Goal: Task Accomplishment & Management: Use online tool/utility

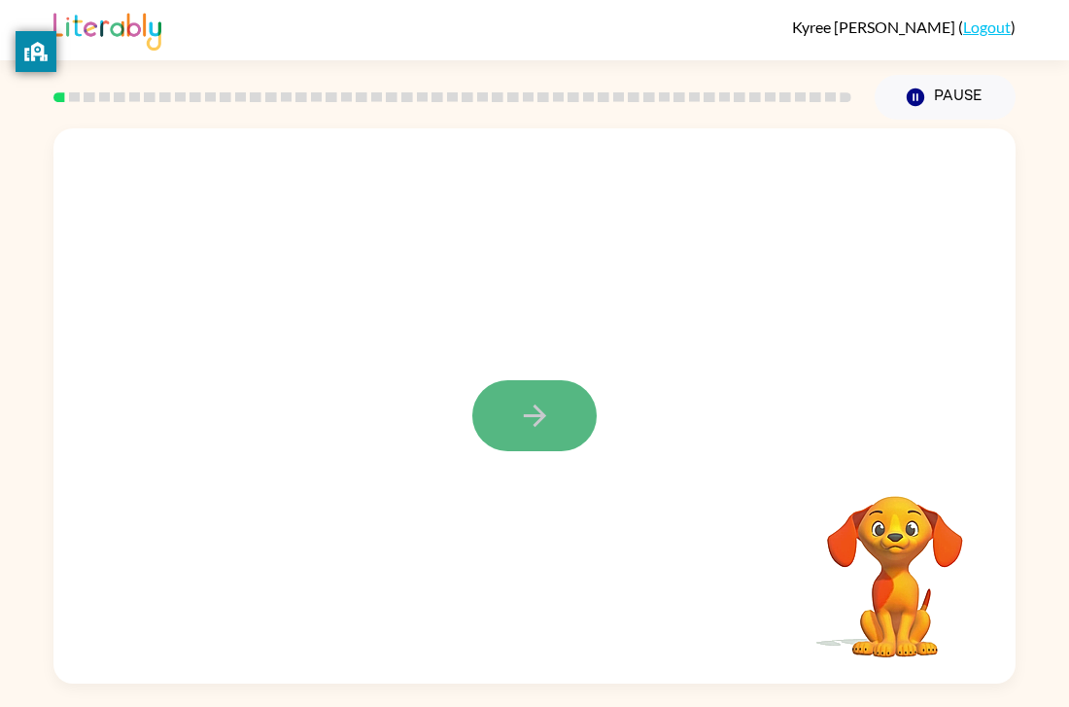
click at [551, 395] on button "button" at bounding box center [534, 415] width 124 height 71
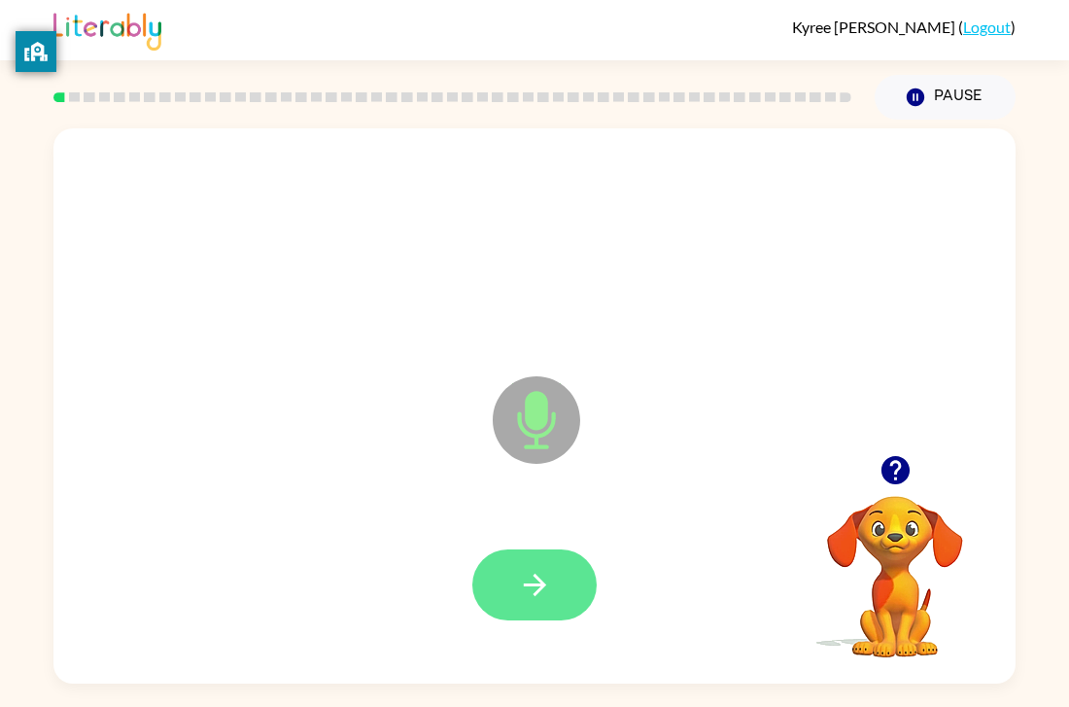
click at [507, 602] on button "button" at bounding box center [534, 584] width 124 height 71
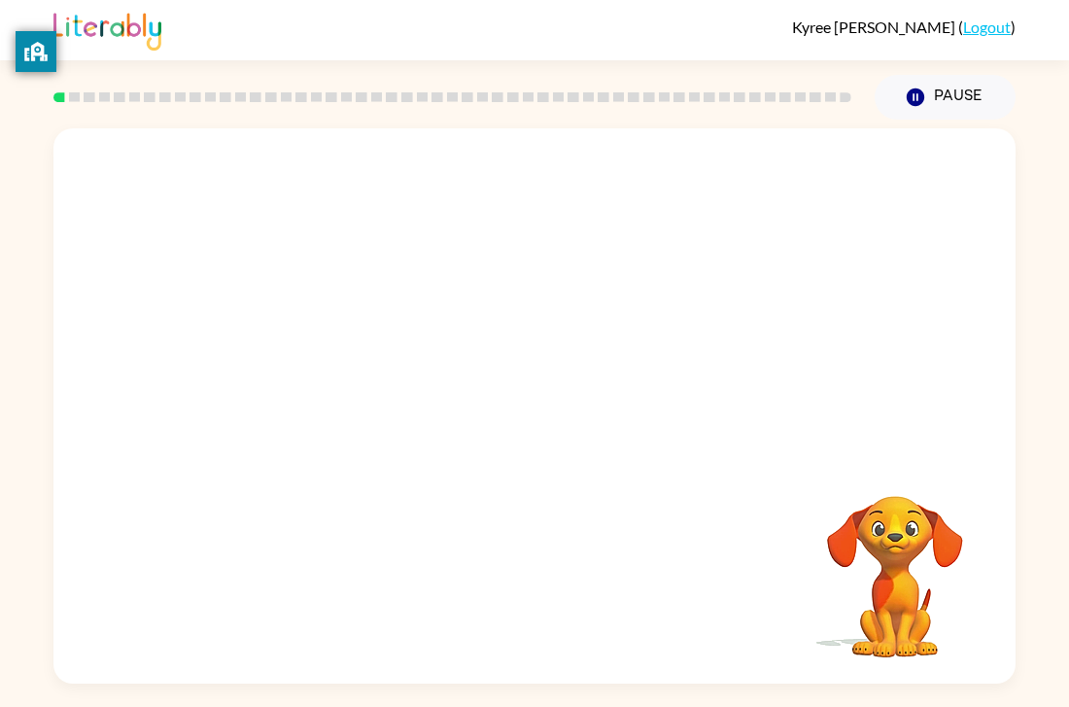
click at [508, 599] on div "Your browser must support playing .mp4 files to use Literably. Please try using…" at bounding box center [534, 405] width 962 height 555
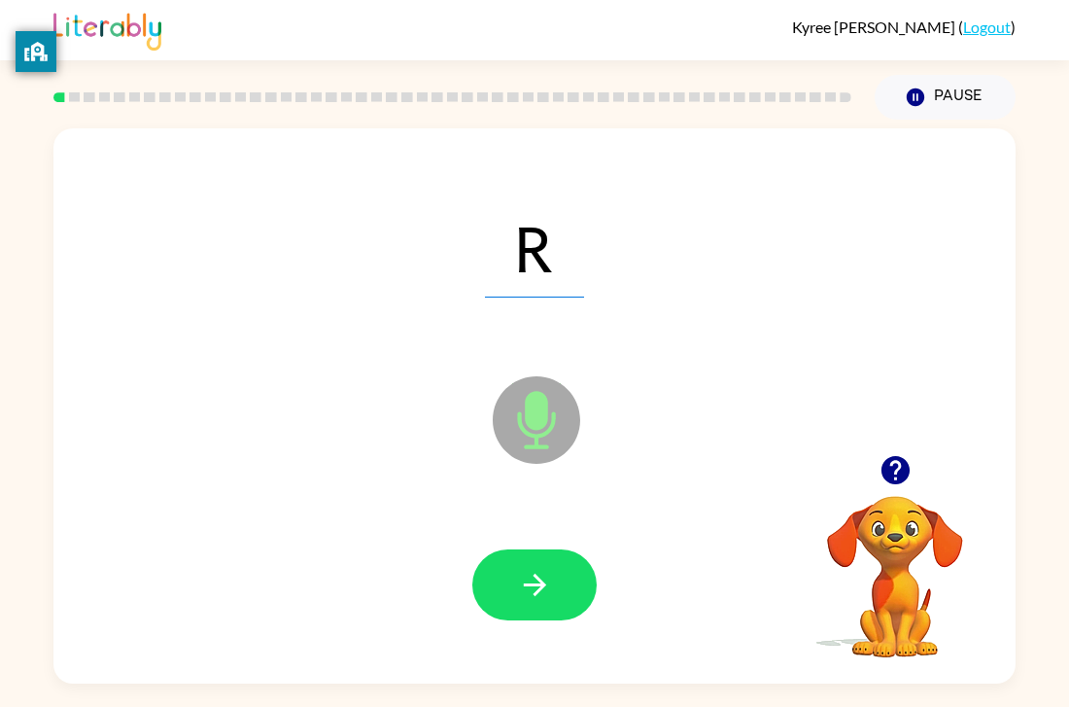
click at [508, 599] on button "button" at bounding box center [534, 584] width 124 height 71
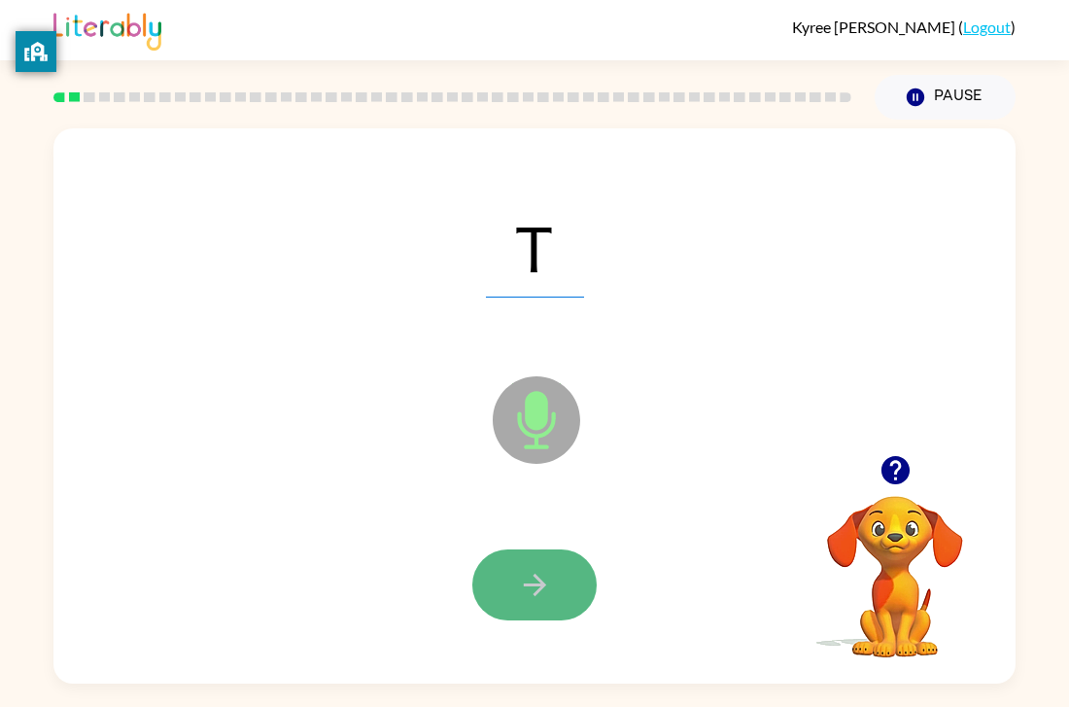
click at [518, 576] on icon "button" at bounding box center [535, 585] width 34 height 34
click at [519, 572] on icon "button" at bounding box center [535, 585] width 34 height 34
click at [520, 570] on icon "button" at bounding box center [535, 585] width 34 height 34
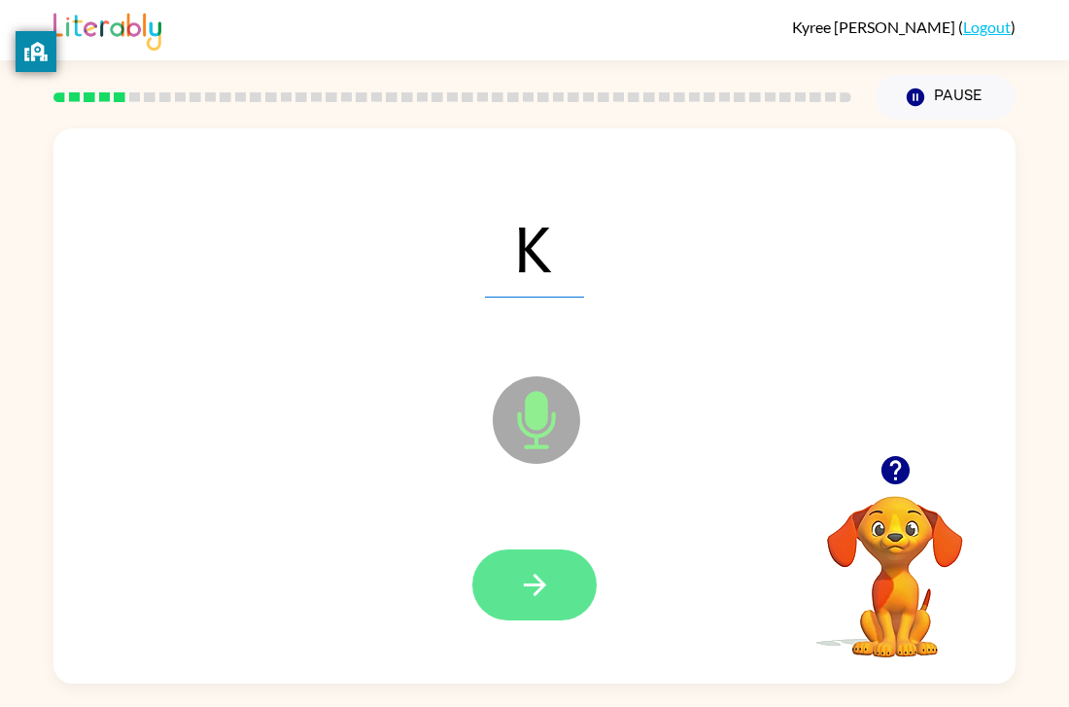
click at [521, 583] on icon "button" at bounding box center [535, 585] width 34 height 34
click at [520, 582] on icon "button" at bounding box center [535, 585] width 34 height 34
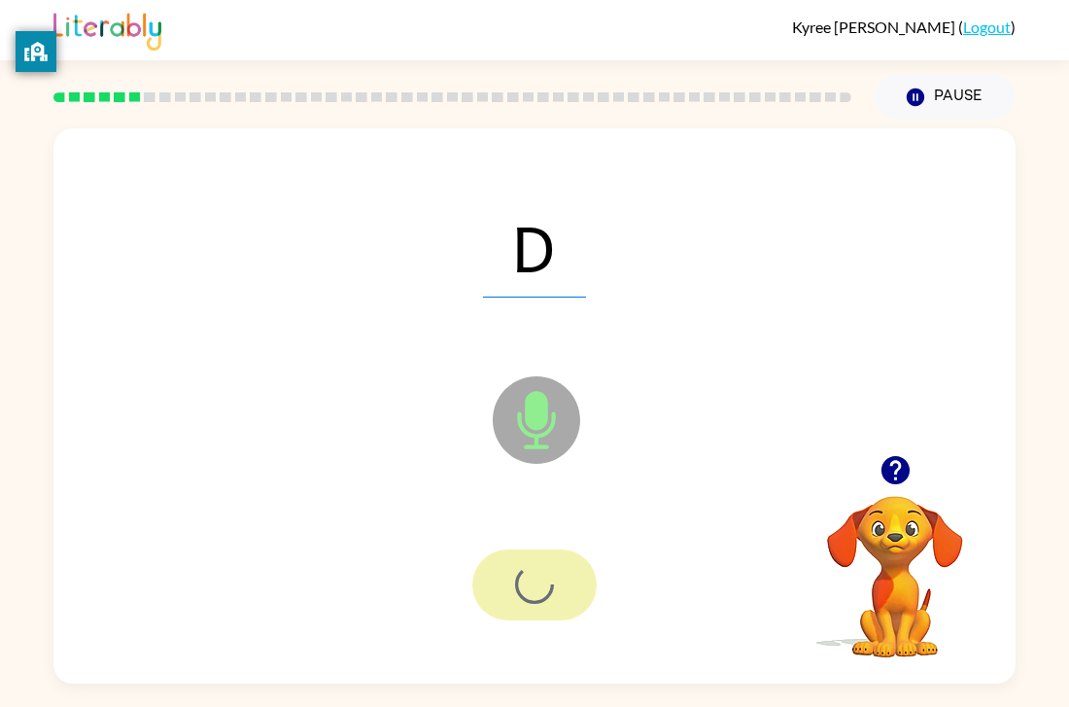
click at [520, 582] on div at bounding box center [534, 584] width 124 height 71
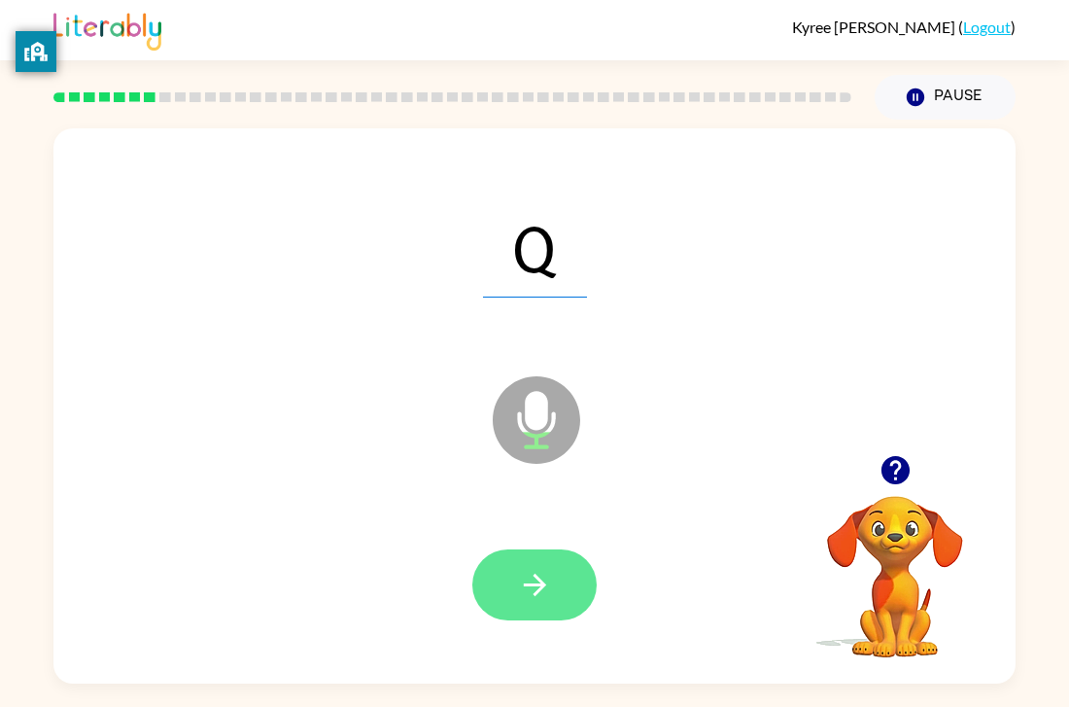
click at [520, 582] on icon "button" at bounding box center [535, 585] width 34 height 34
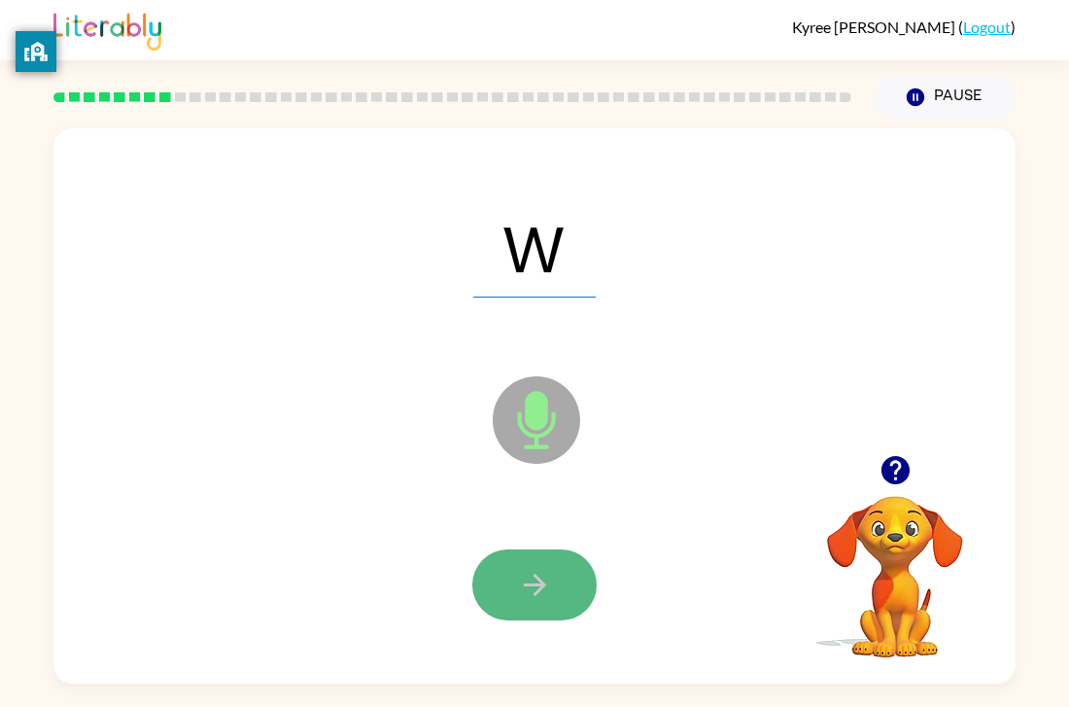
click at [522, 575] on icon "button" at bounding box center [535, 585] width 34 height 34
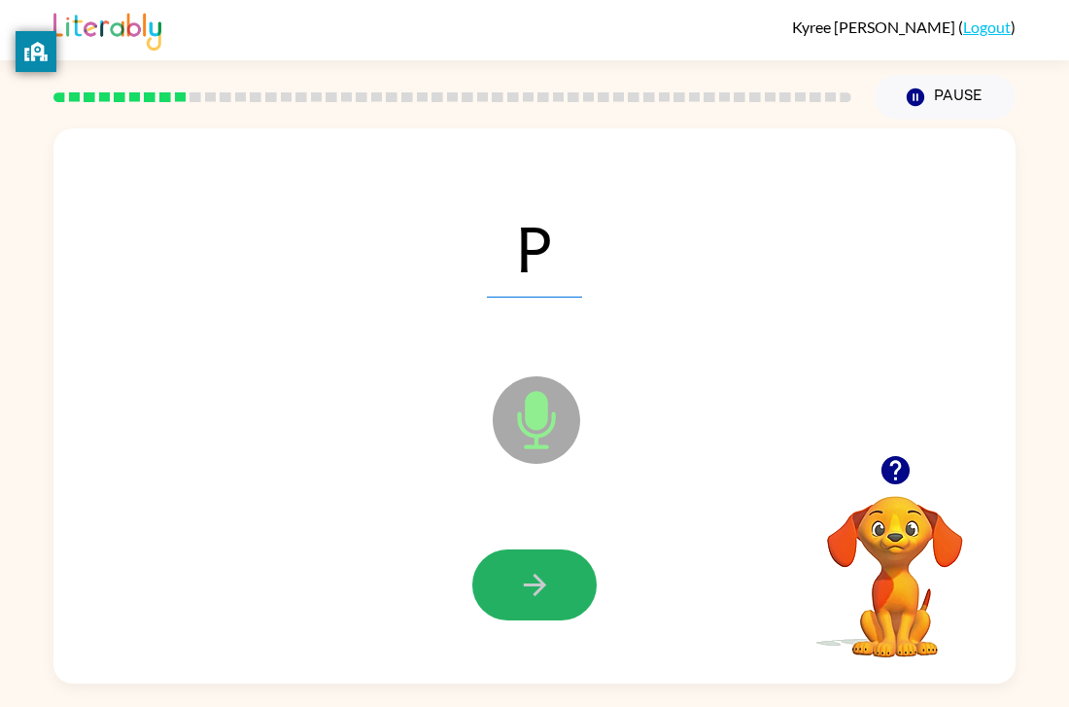
click at [522, 575] on icon "button" at bounding box center [535, 585] width 34 height 34
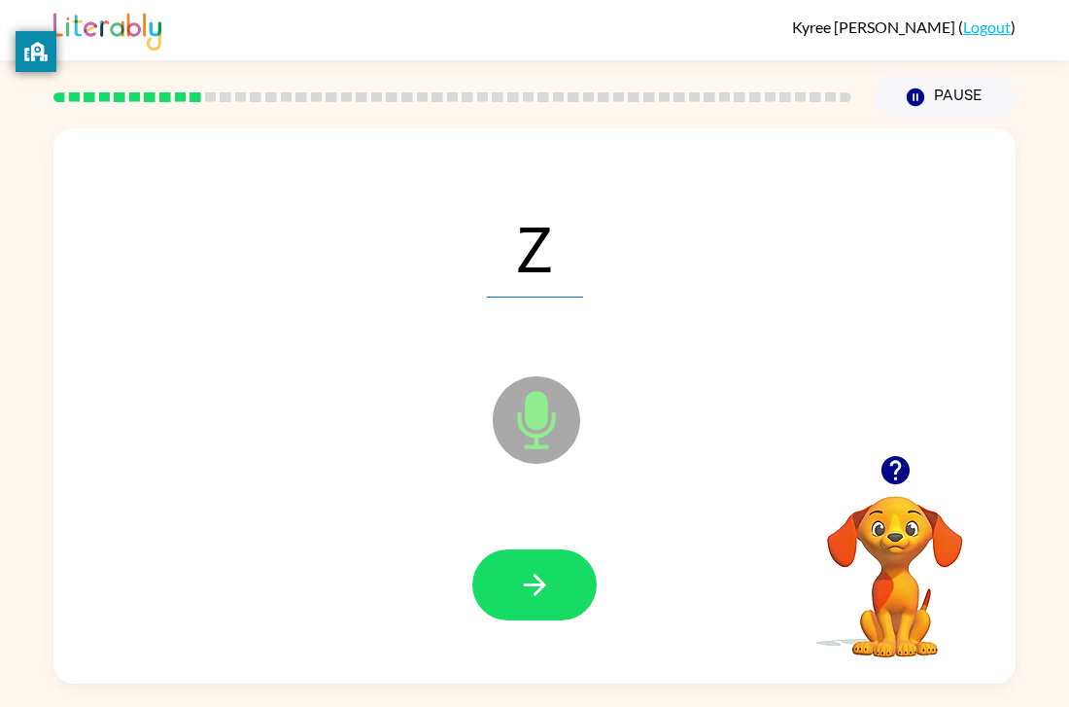
click at [522, 575] on icon "button" at bounding box center [535, 585] width 34 height 34
click at [522, 575] on div at bounding box center [534, 584] width 124 height 71
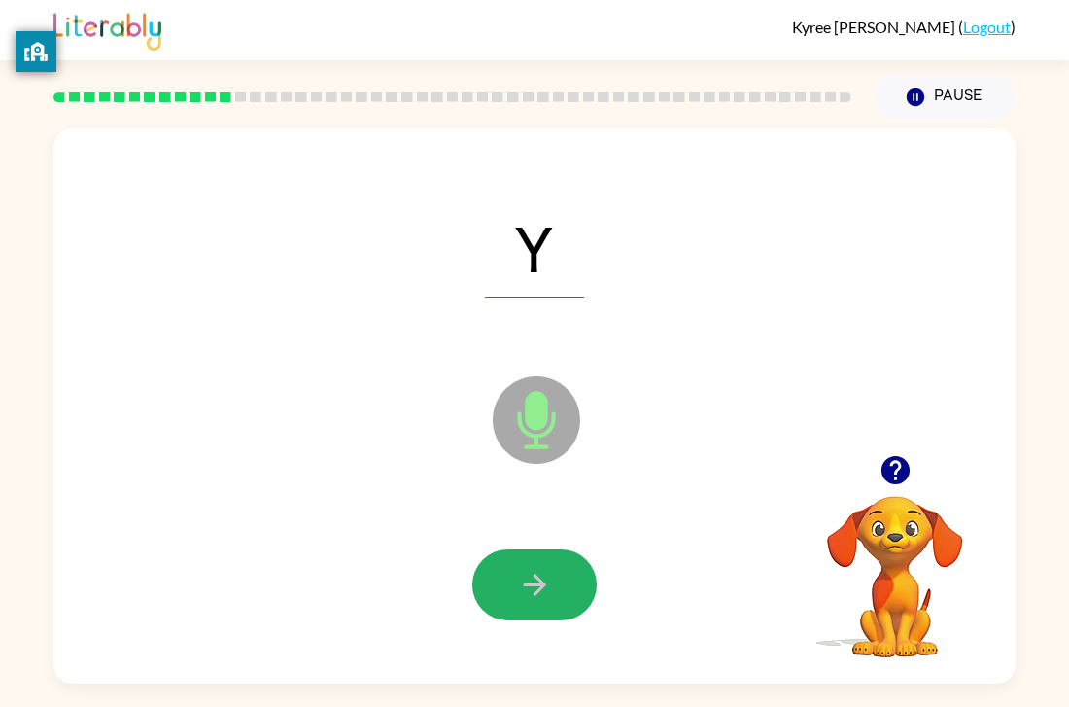
click at [522, 576] on icon "button" at bounding box center [535, 585] width 34 height 34
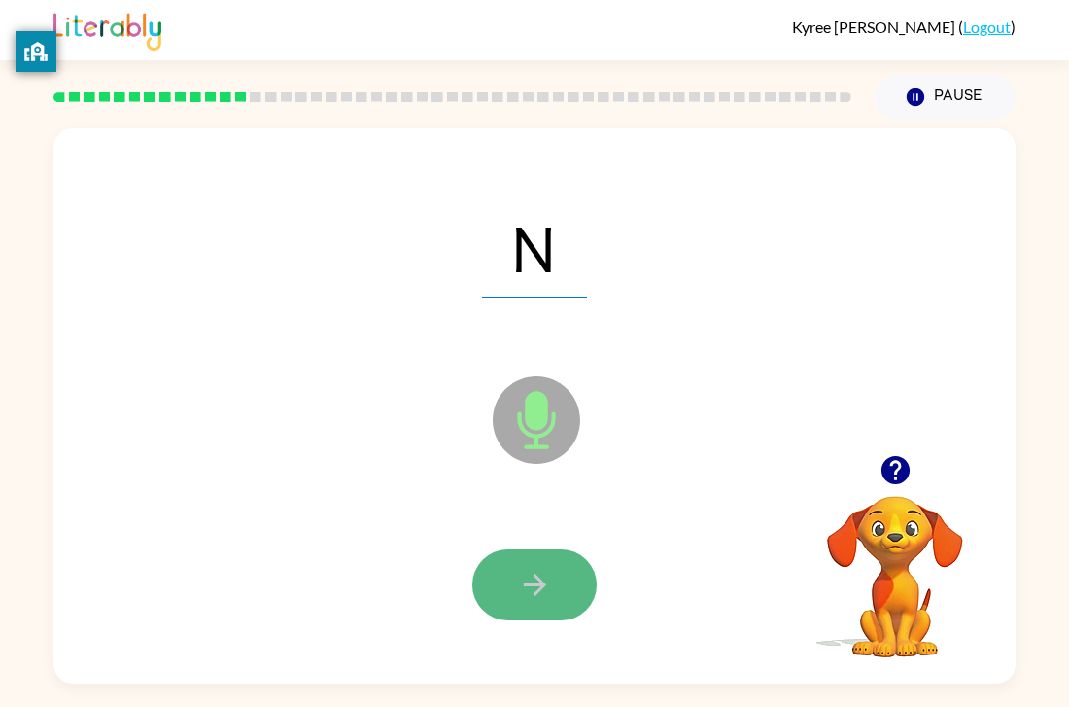
click at [518, 570] on icon "button" at bounding box center [535, 585] width 34 height 34
click at [519, 569] on icon "button" at bounding box center [535, 585] width 34 height 34
click at [522, 570] on icon "button" at bounding box center [535, 585] width 34 height 34
click at [528, 569] on icon "button" at bounding box center [535, 585] width 34 height 34
click at [534, 570] on icon "button" at bounding box center [535, 585] width 34 height 34
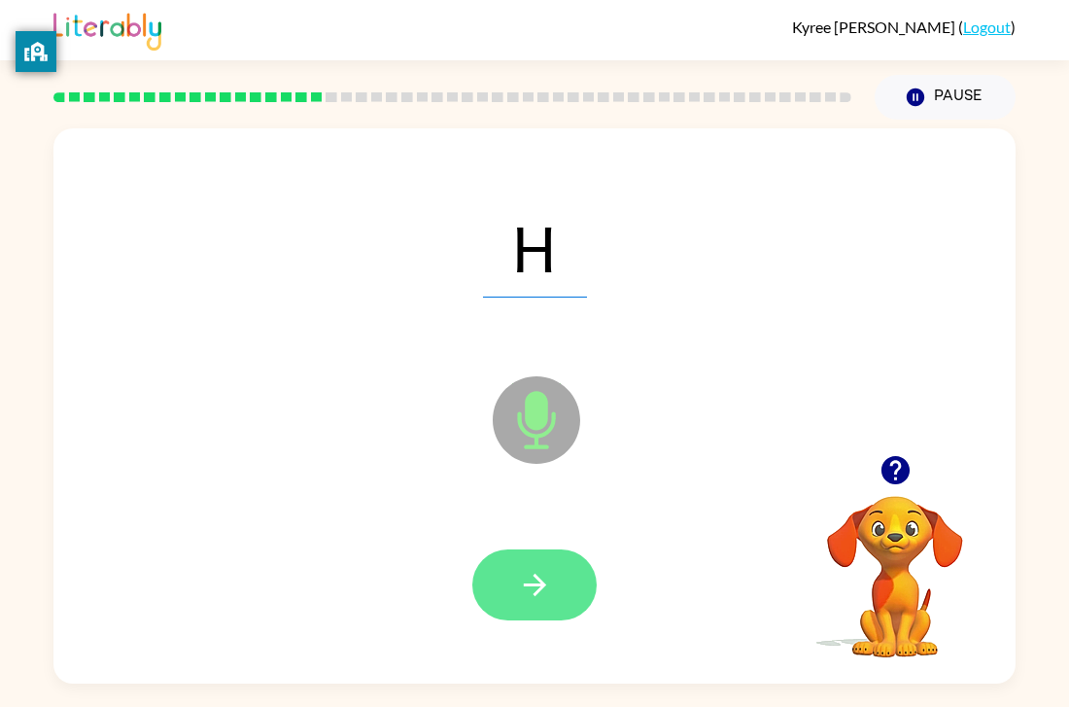
click at [532, 568] on icon "button" at bounding box center [535, 585] width 34 height 34
click at [536, 569] on icon "button" at bounding box center [535, 585] width 34 height 34
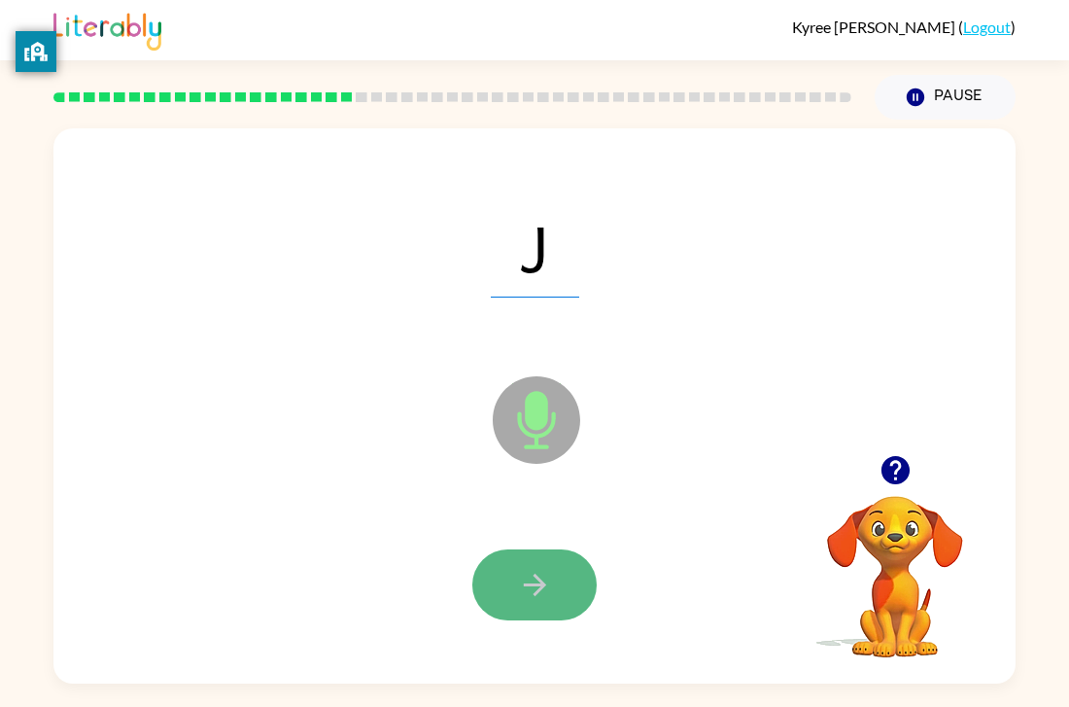
click at [534, 568] on icon "button" at bounding box center [535, 585] width 34 height 34
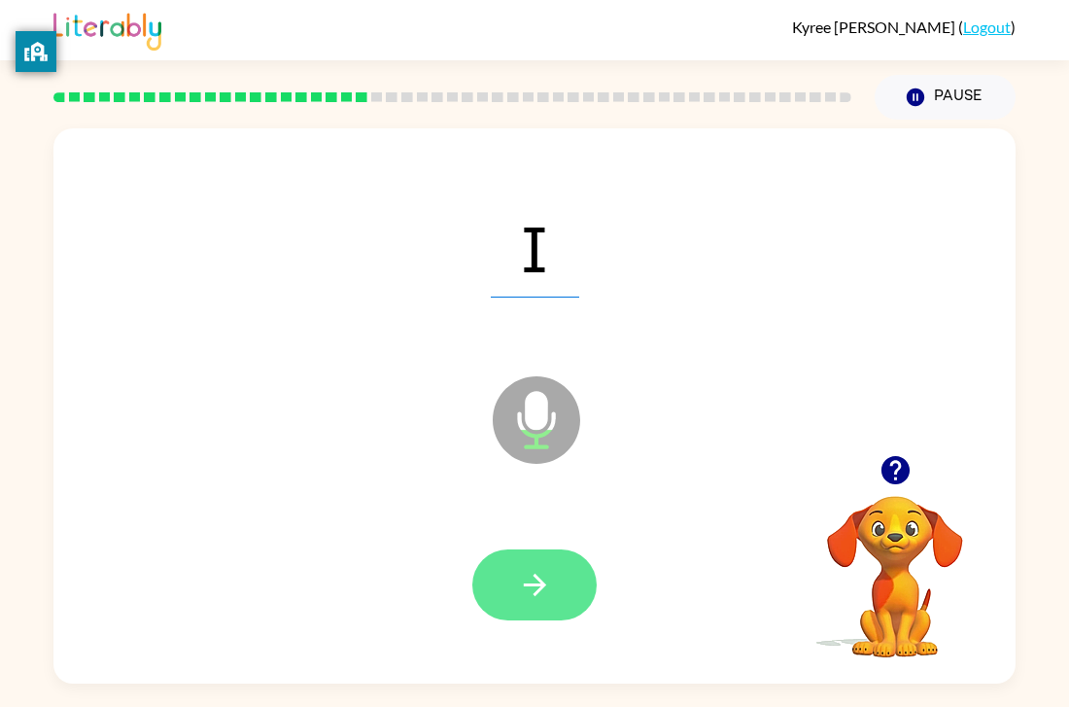
click at [534, 565] on button "button" at bounding box center [534, 584] width 124 height 71
click at [534, 564] on button "button" at bounding box center [534, 584] width 124 height 71
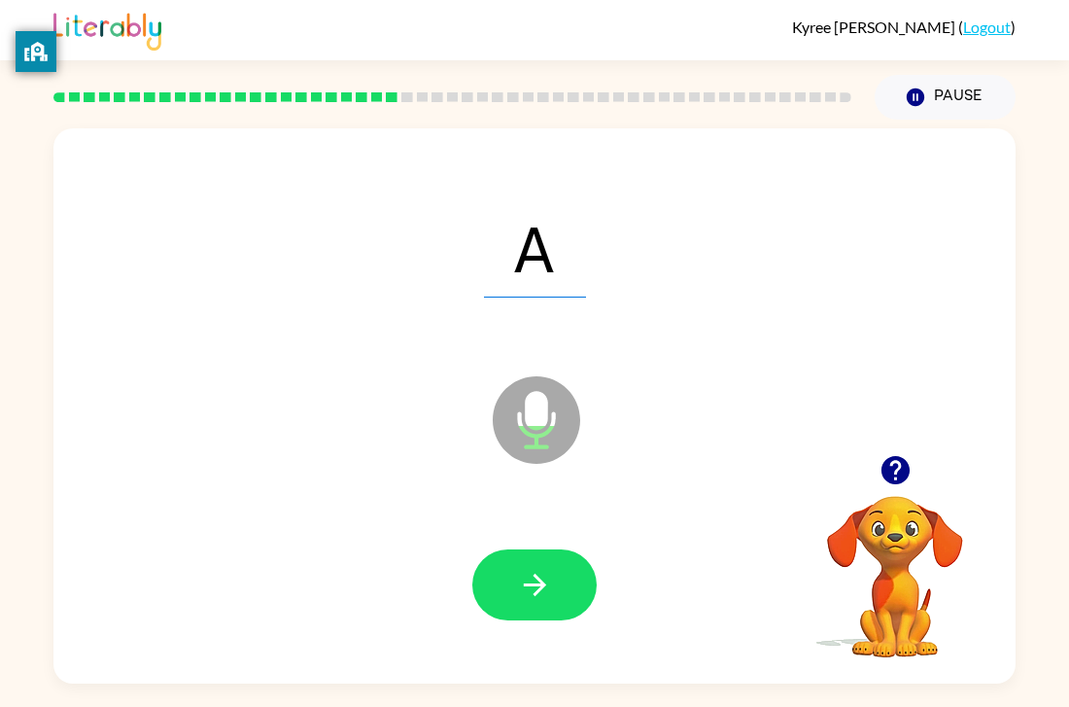
click at [534, 564] on button "button" at bounding box center [534, 584] width 124 height 71
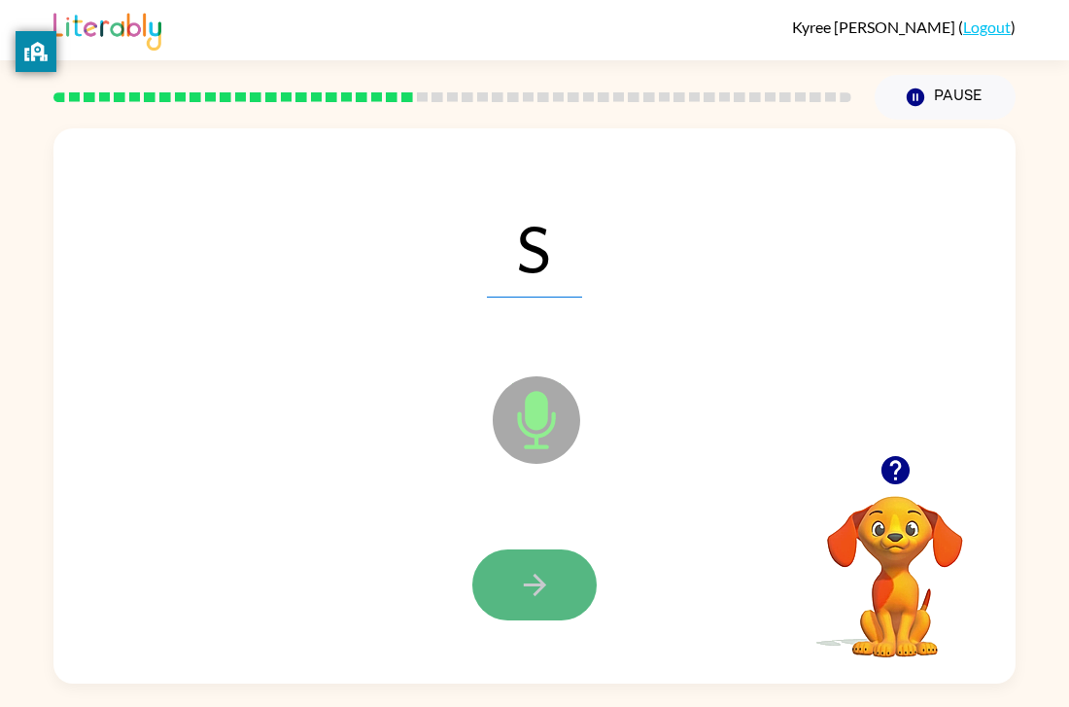
click at [534, 566] on button "button" at bounding box center [534, 584] width 124 height 71
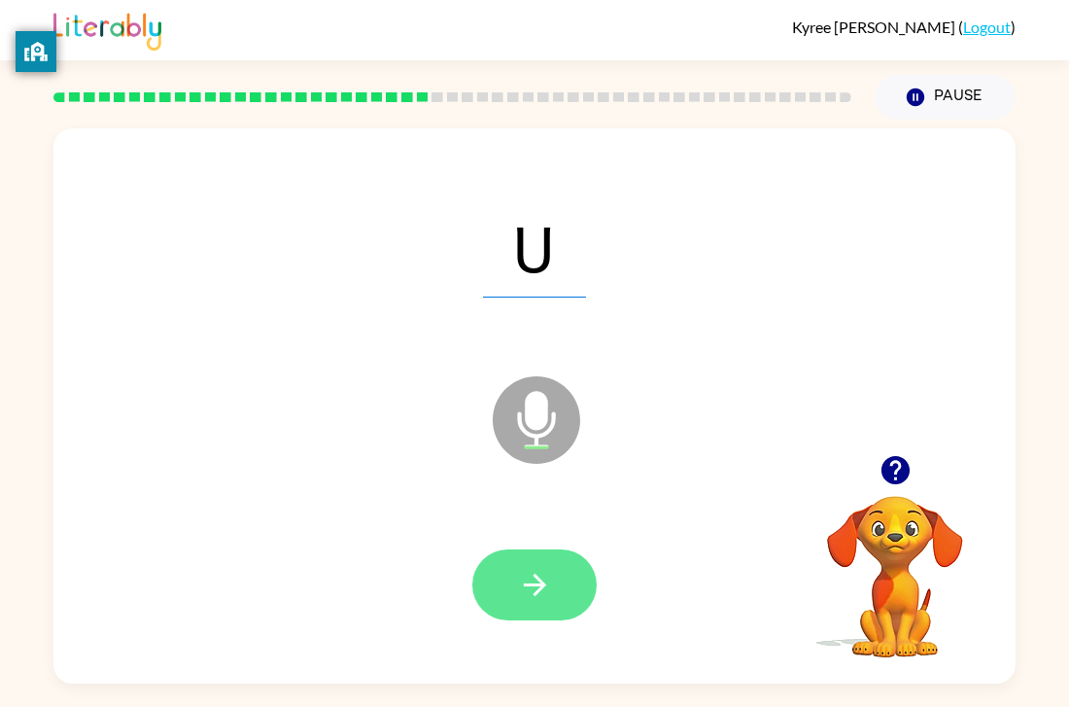
click at [529, 572] on icon "button" at bounding box center [535, 585] width 34 height 34
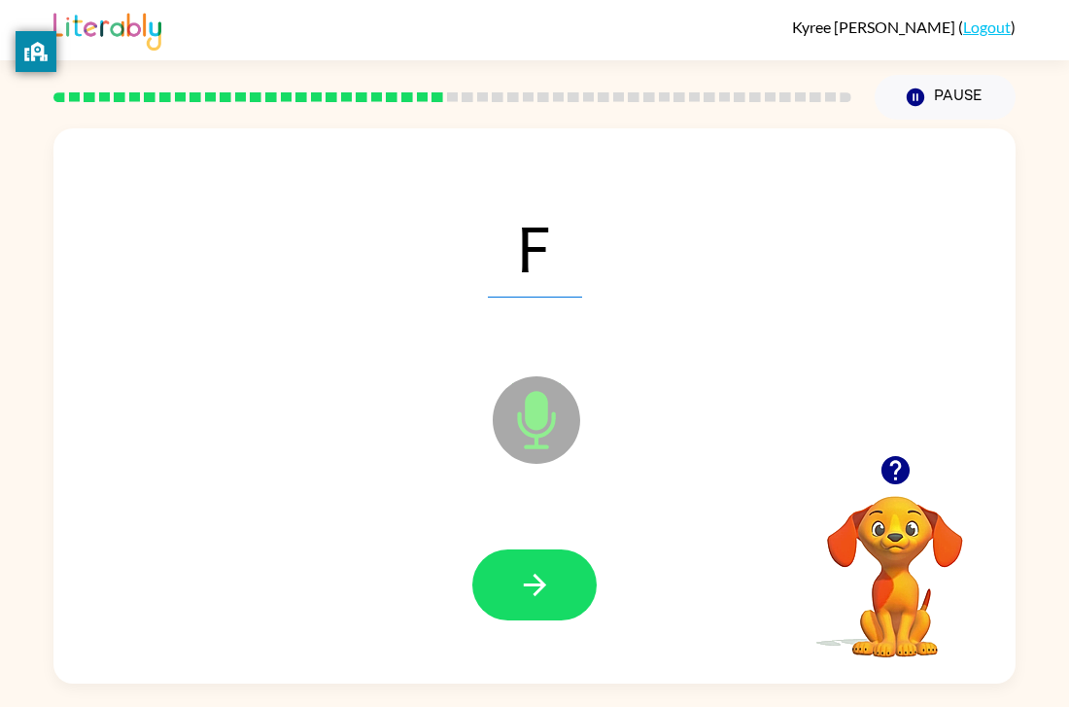
click at [534, 569] on icon "button" at bounding box center [535, 585] width 34 height 34
click at [534, 569] on div at bounding box center [534, 584] width 124 height 71
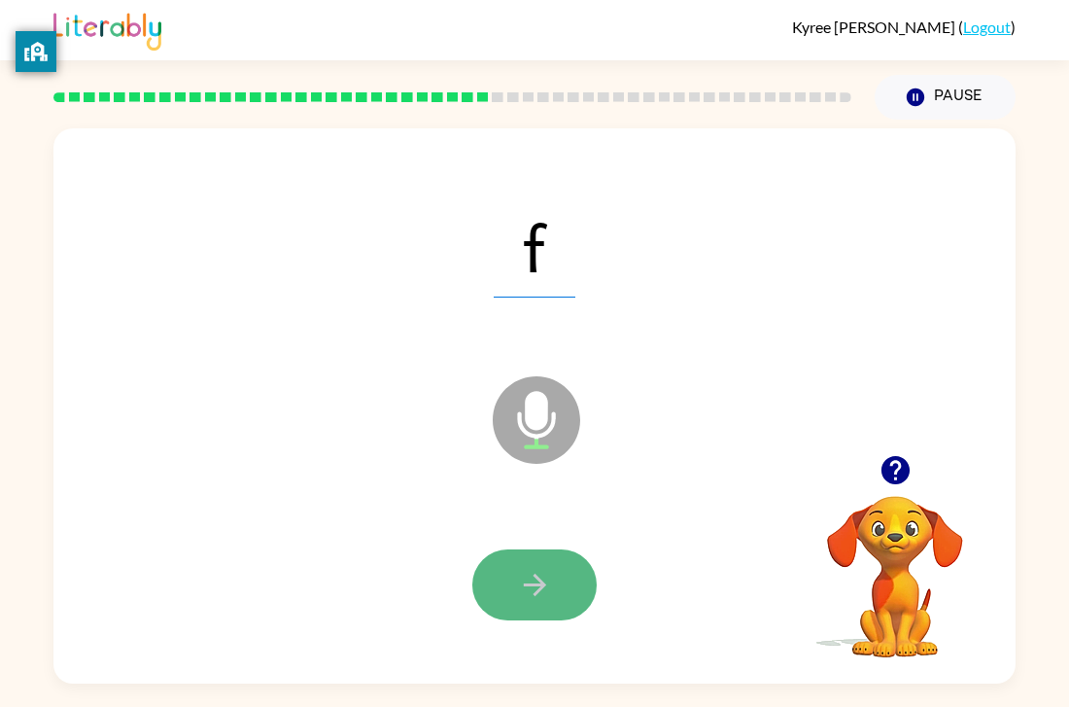
click at [532, 569] on icon "button" at bounding box center [535, 585] width 34 height 34
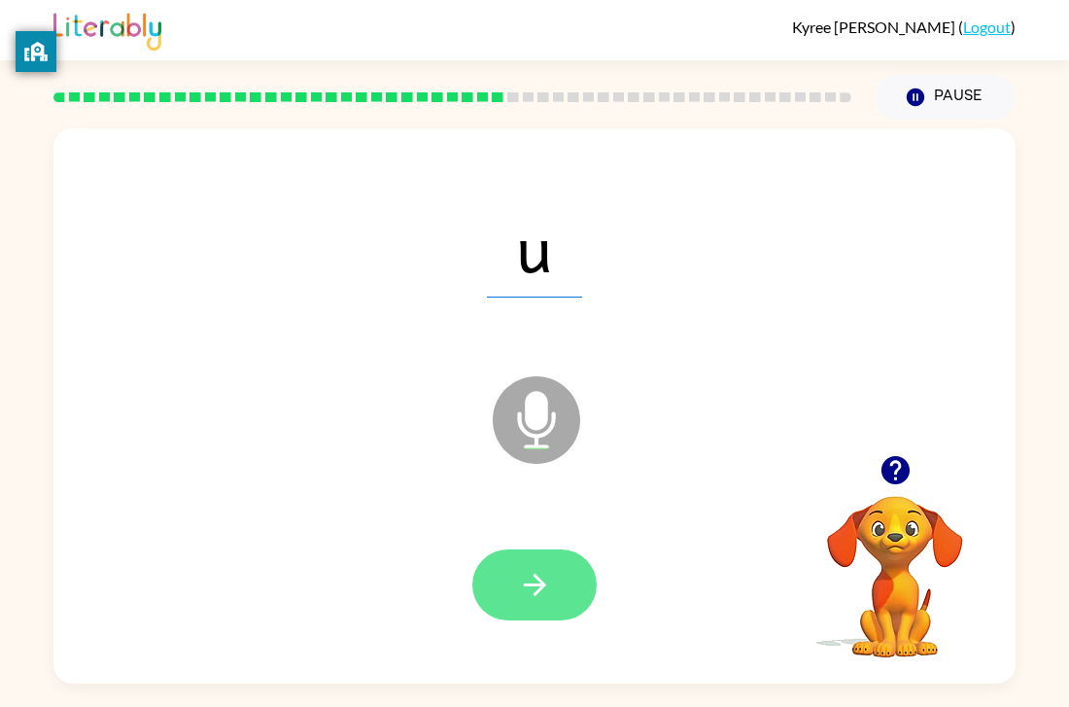
click at [532, 564] on button "button" at bounding box center [534, 584] width 124 height 71
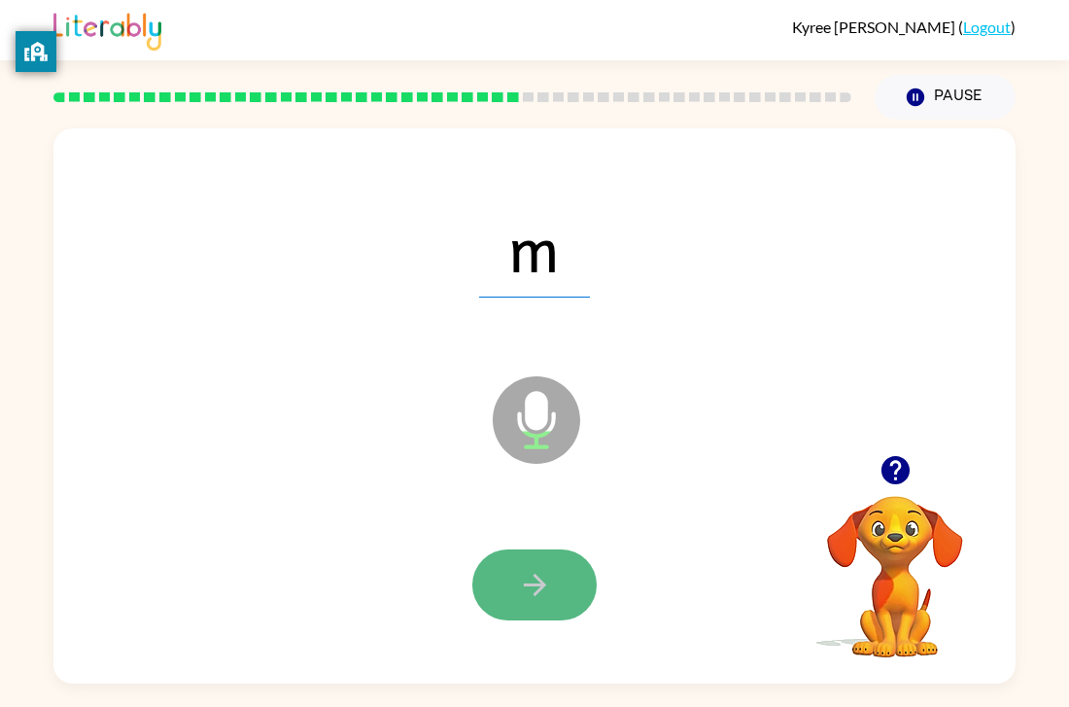
click at [533, 564] on button "button" at bounding box center [534, 584] width 124 height 71
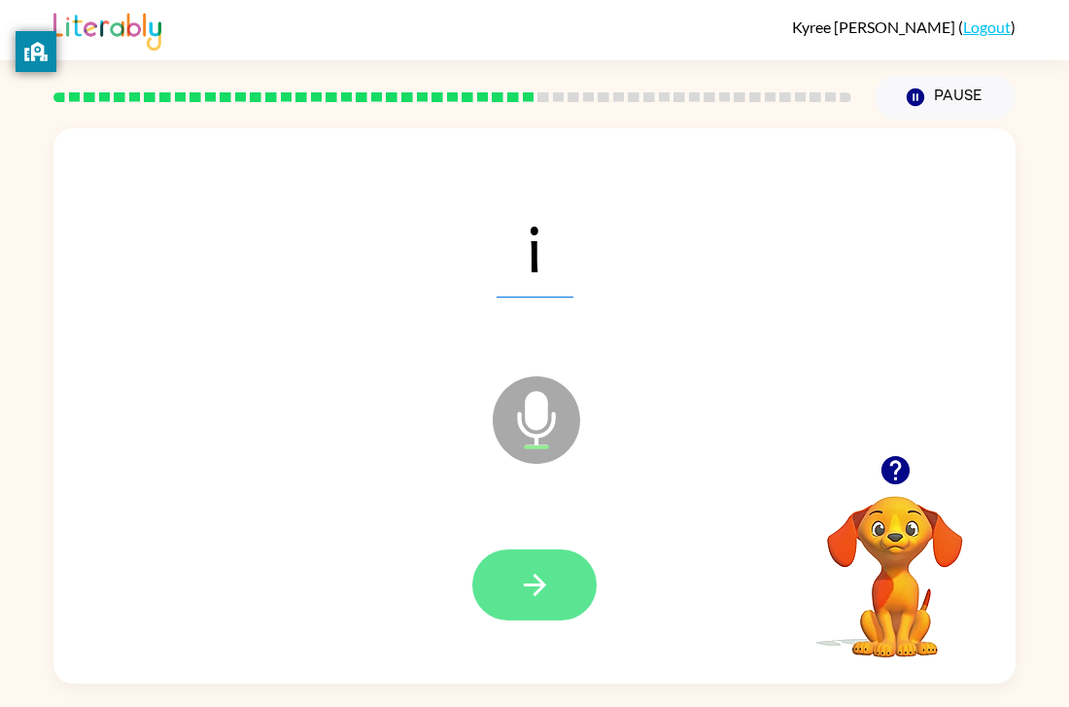
click at [533, 566] on button "button" at bounding box center [534, 584] width 124 height 71
click at [534, 568] on icon "button" at bounding box center [535, 585] width 34 height 34
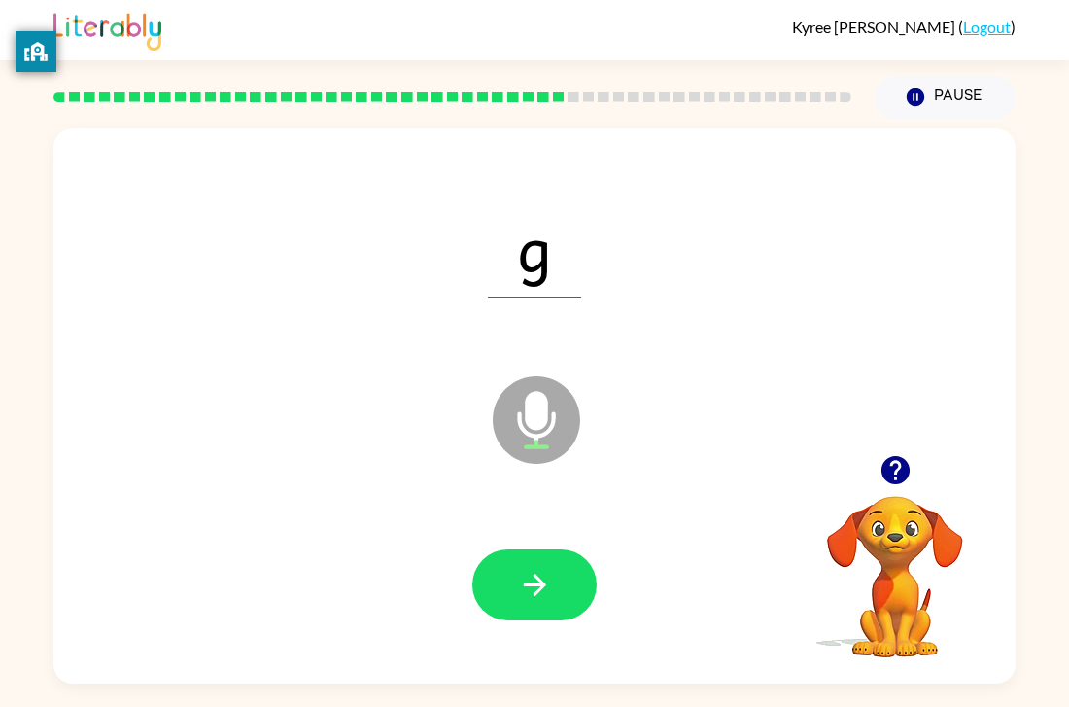
click at [534, 568] on icon "button" at bounding box center [535, 585] width 34 height 34
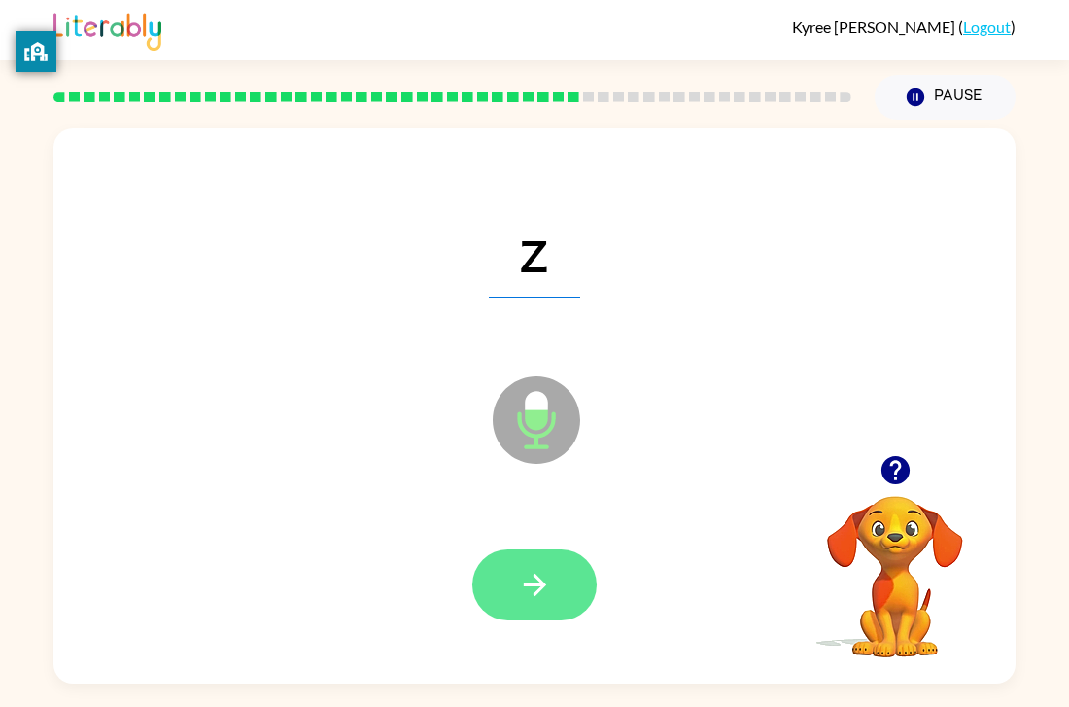
click at [493, 578] on button "button" at bounding box center [534, 584] width 124 height 71
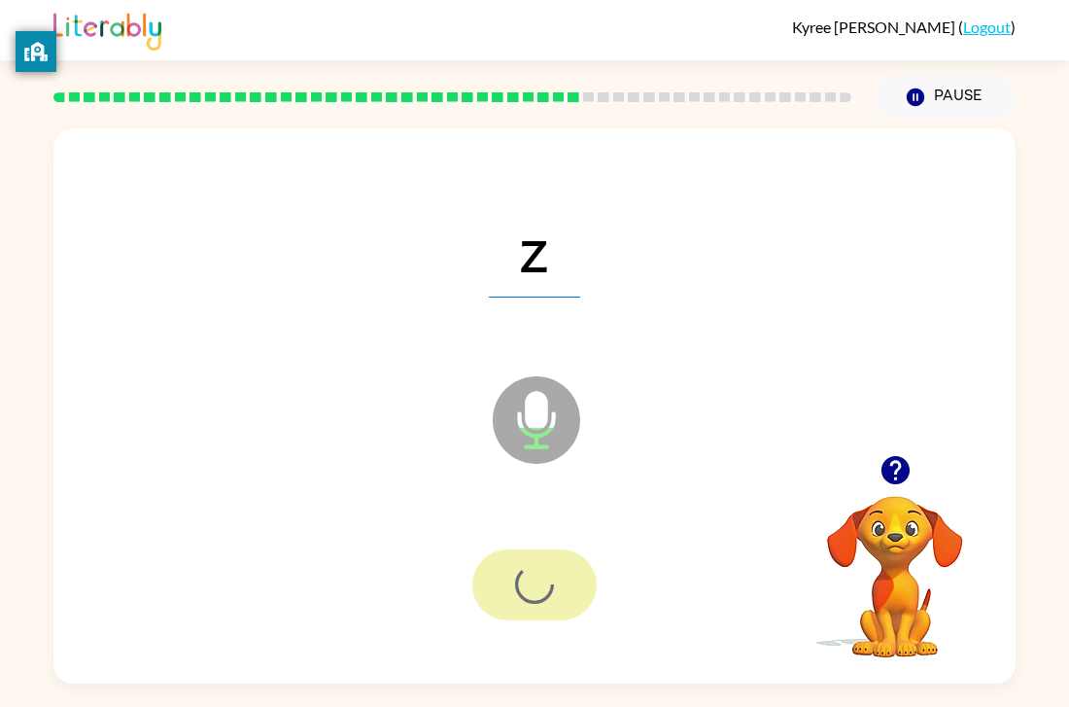
click at [493, 578] on div at bounding box center [534, 584] width 124 height 71
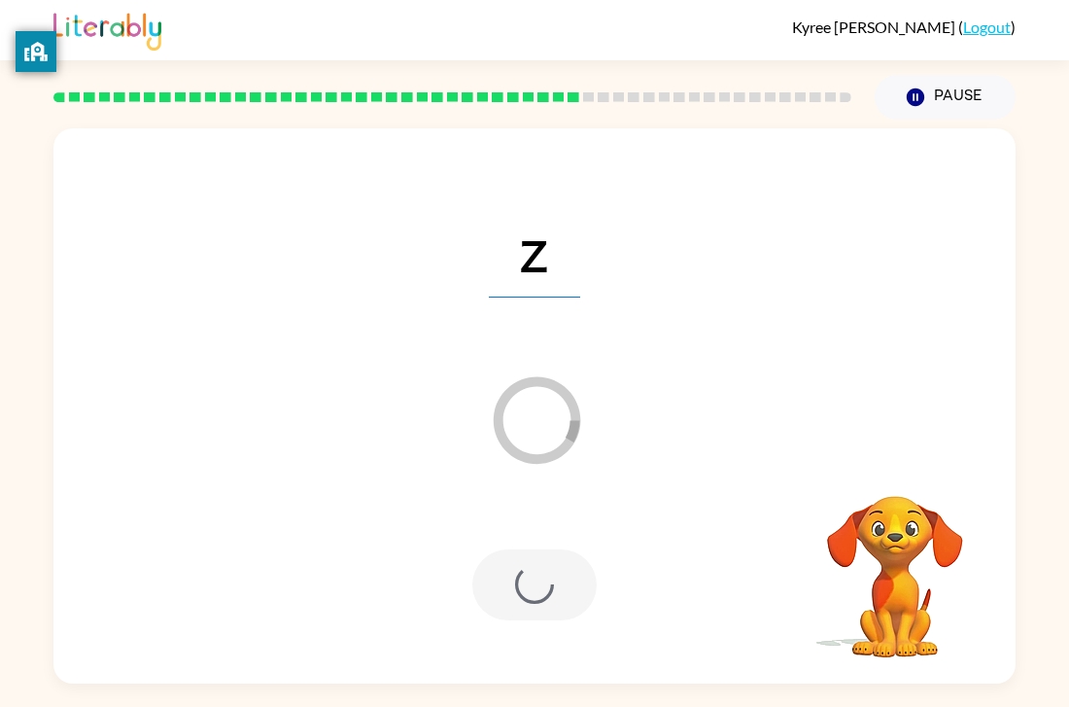
click at [494, 578] on div at bounding box center [534, 584] width 124 height 71
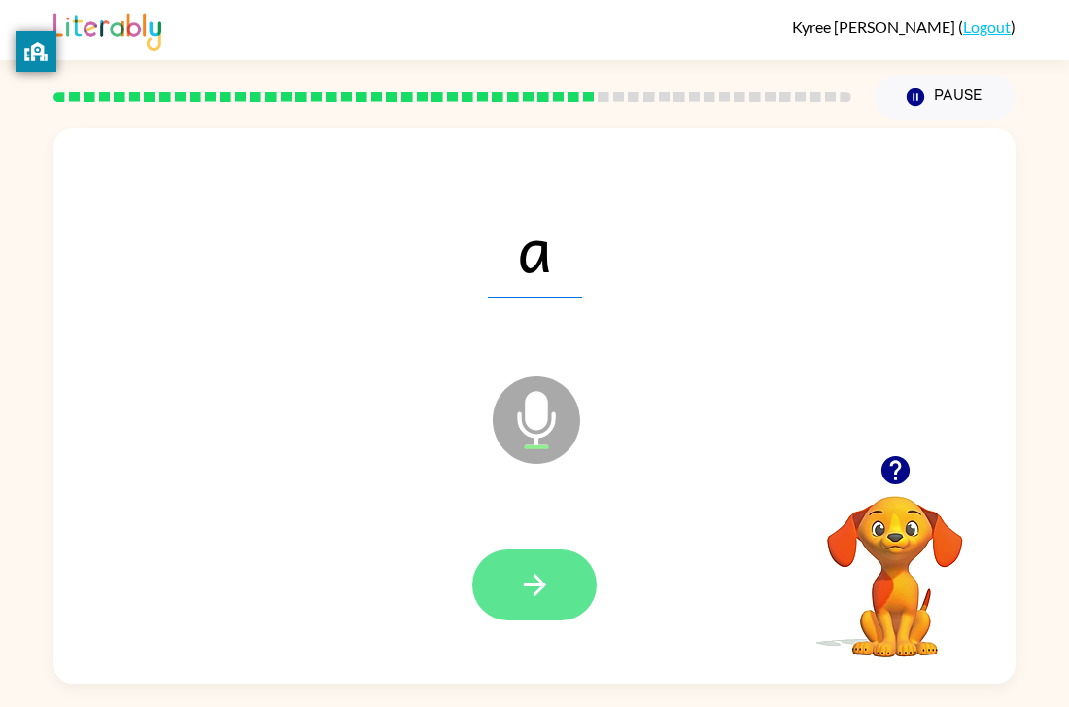
click at [518, 583] on icon "button" at bounding box center [535, 585] width 34 height 34
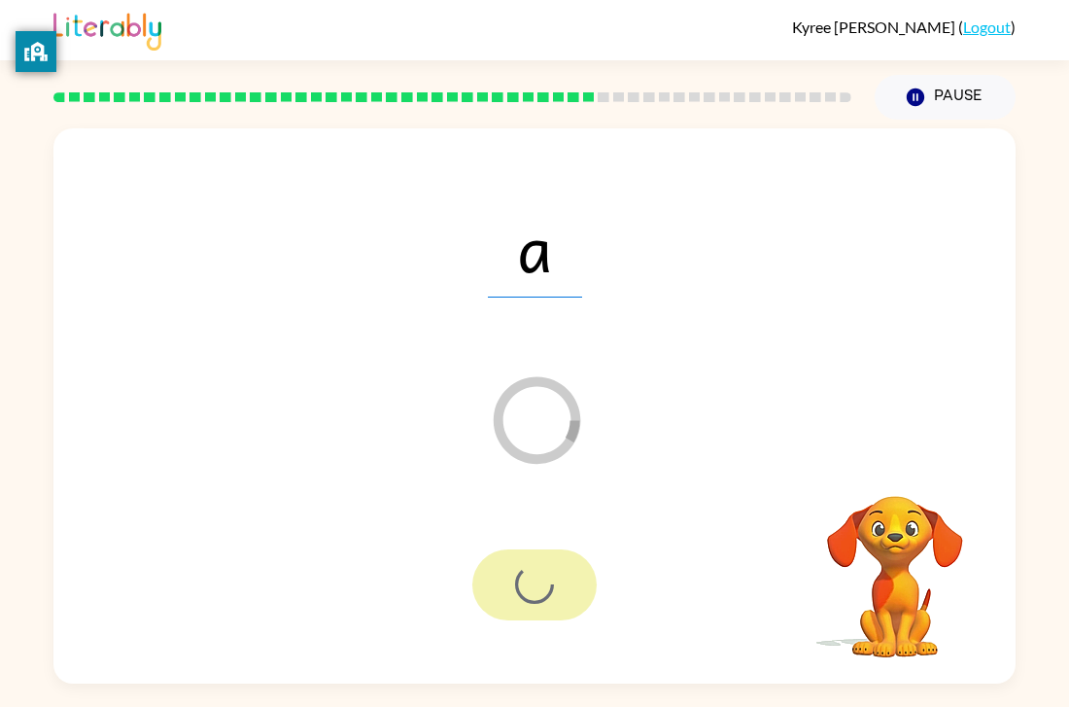
click at [518, 583] on div at bounding box center [534, 584] width 124 height 71
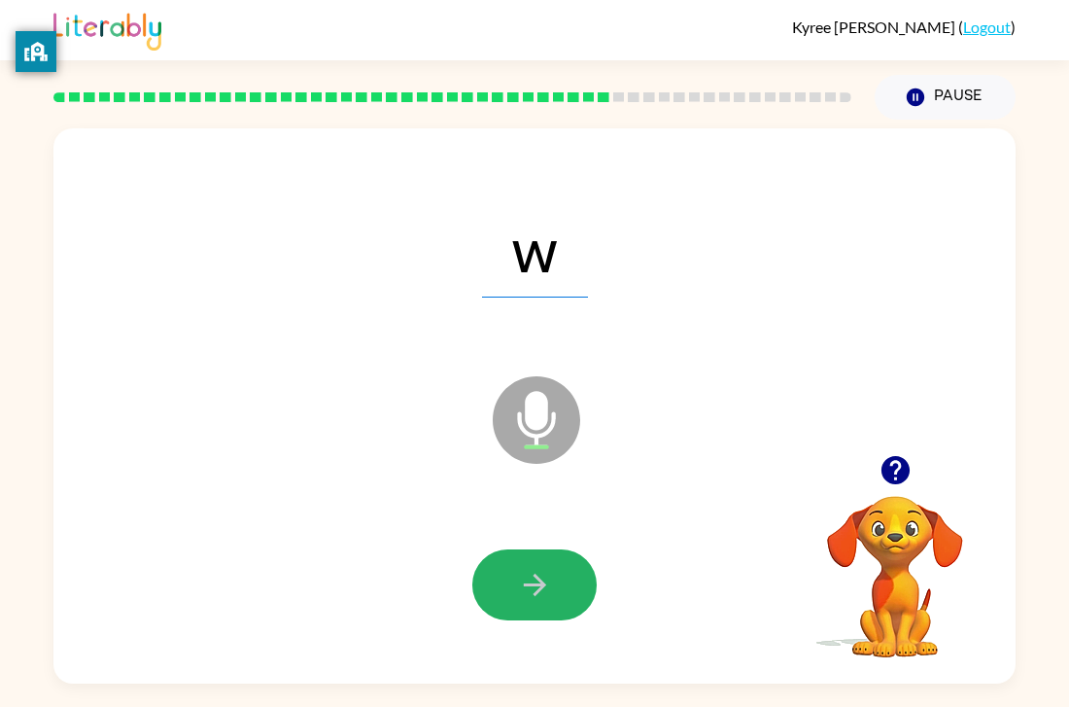
click at [518, 583] on icon "button" at bounding box center [535, 585] width 34 height 34
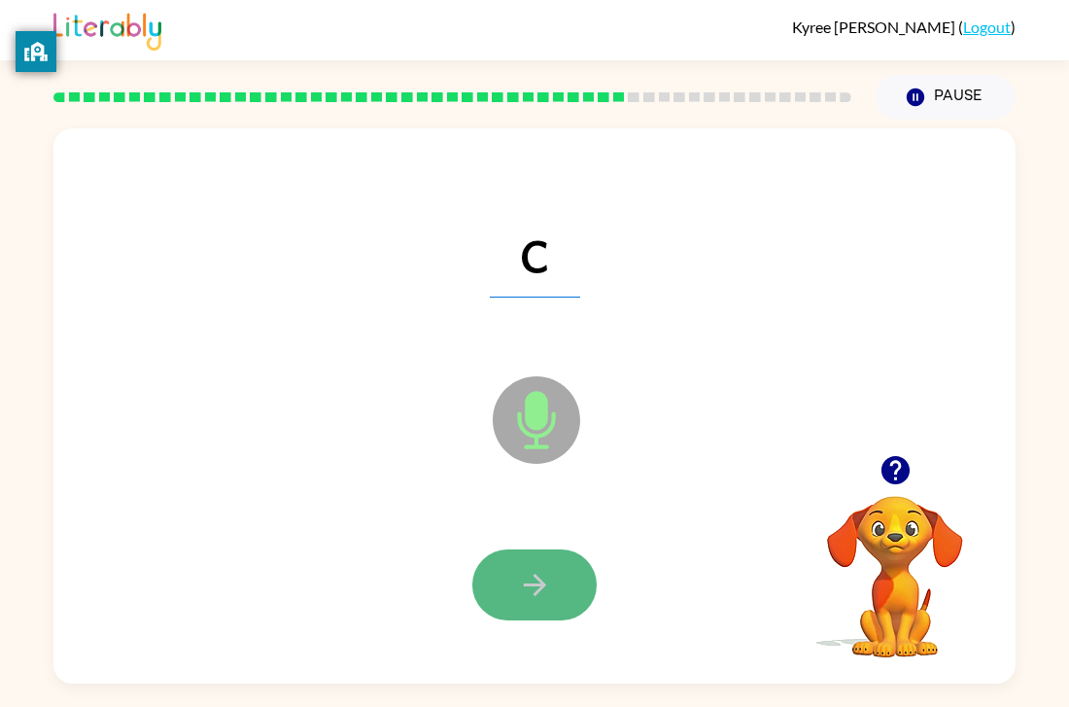
click at [521, 582] on icon "button" at bounding box center [535, 585] width 34 height 34
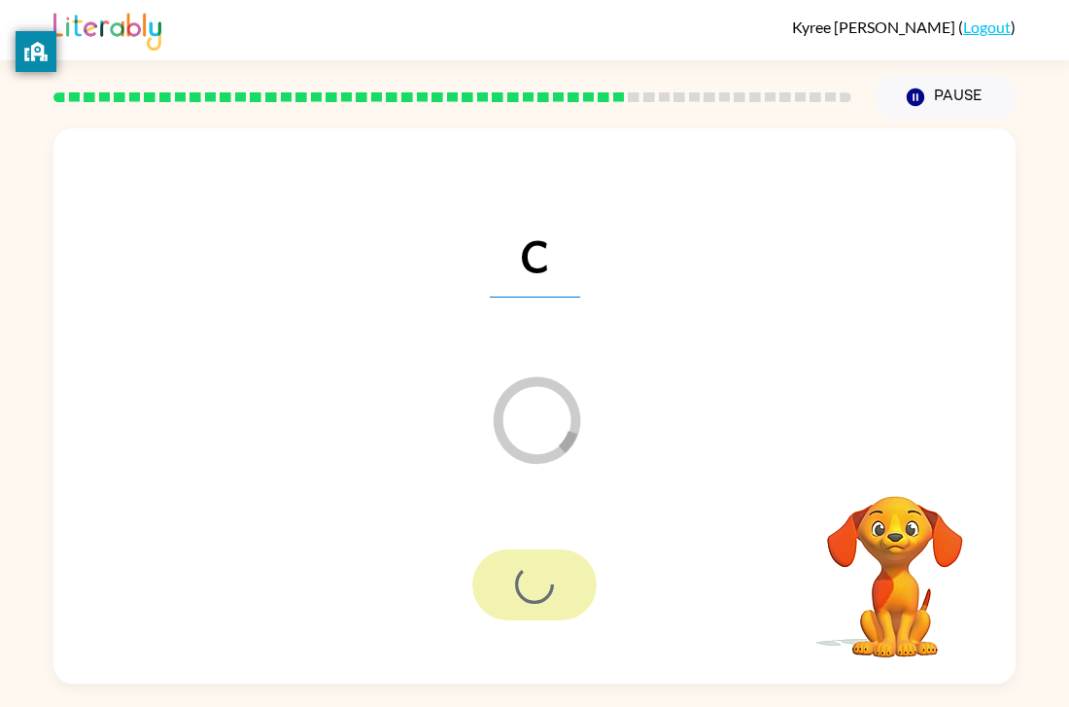
click at [521, 582] on div at bounding box center [534, 584] width 124 height 71
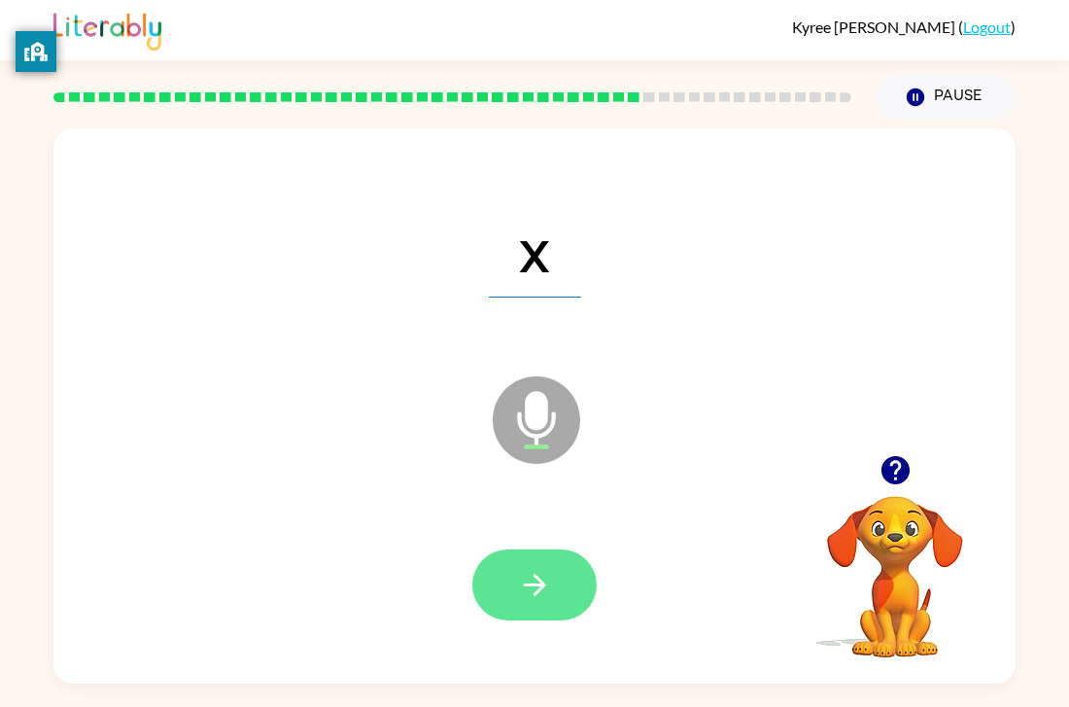
click at [536, 575] on icon "button" at bounding box center [534, 584] width 22 height 22
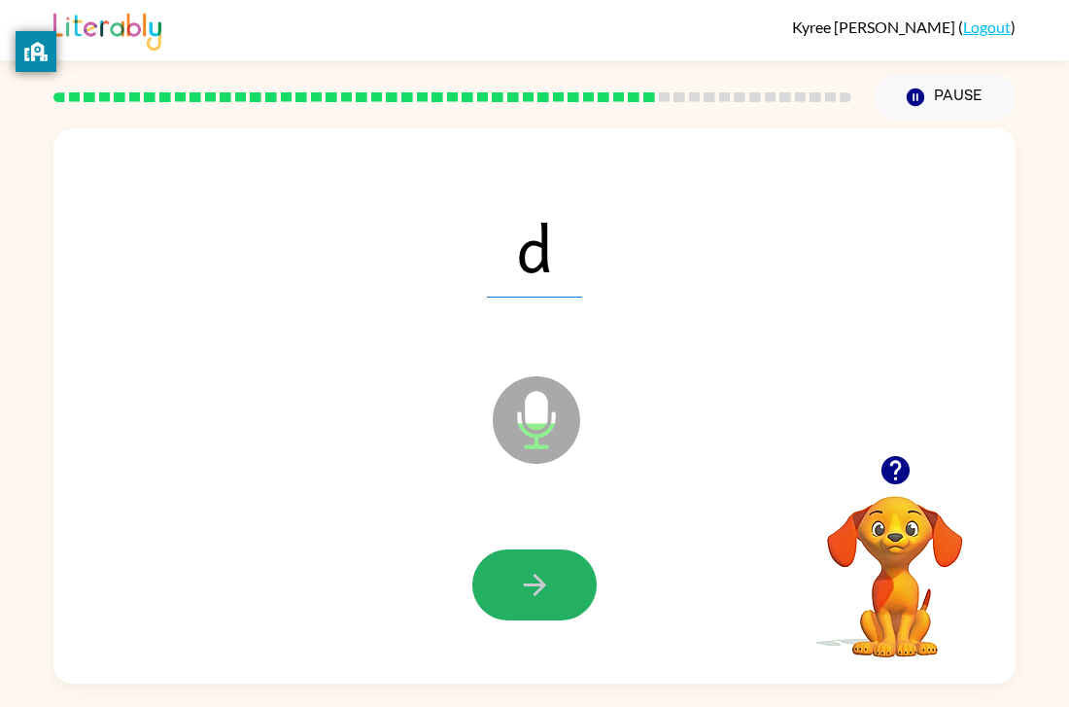
click at [536, 575] on icon "button" at bounding box center [534, 584] width 22 height 22
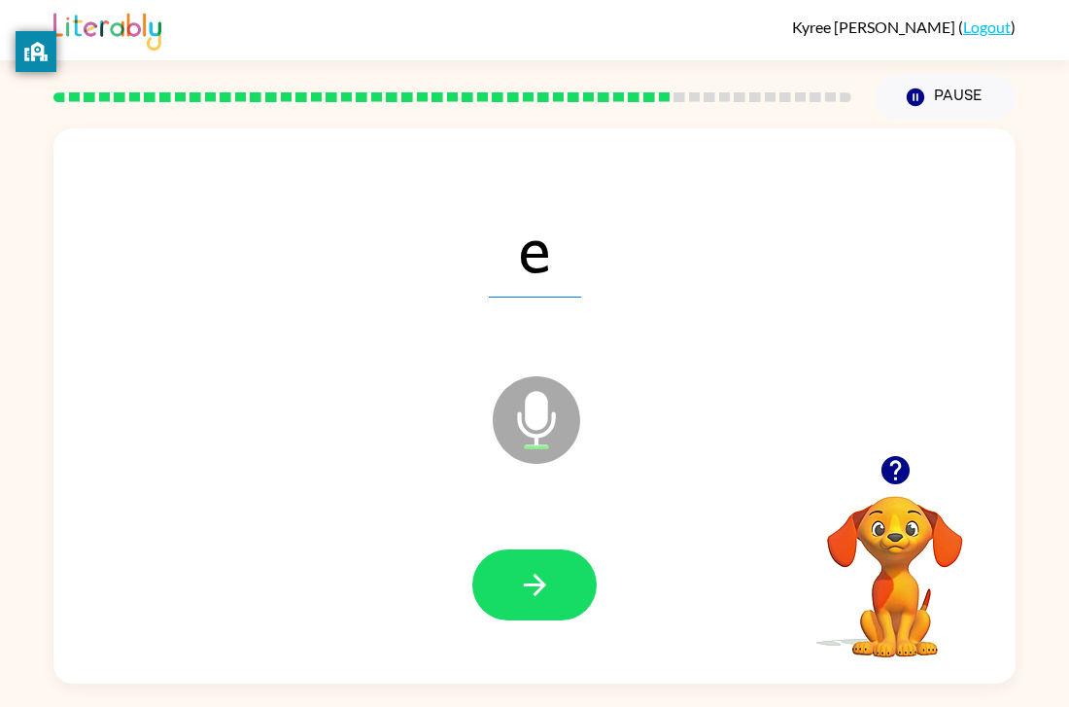
click at [536, 575] on icon "button" at bounding box center [534, 584] width 22 height 22
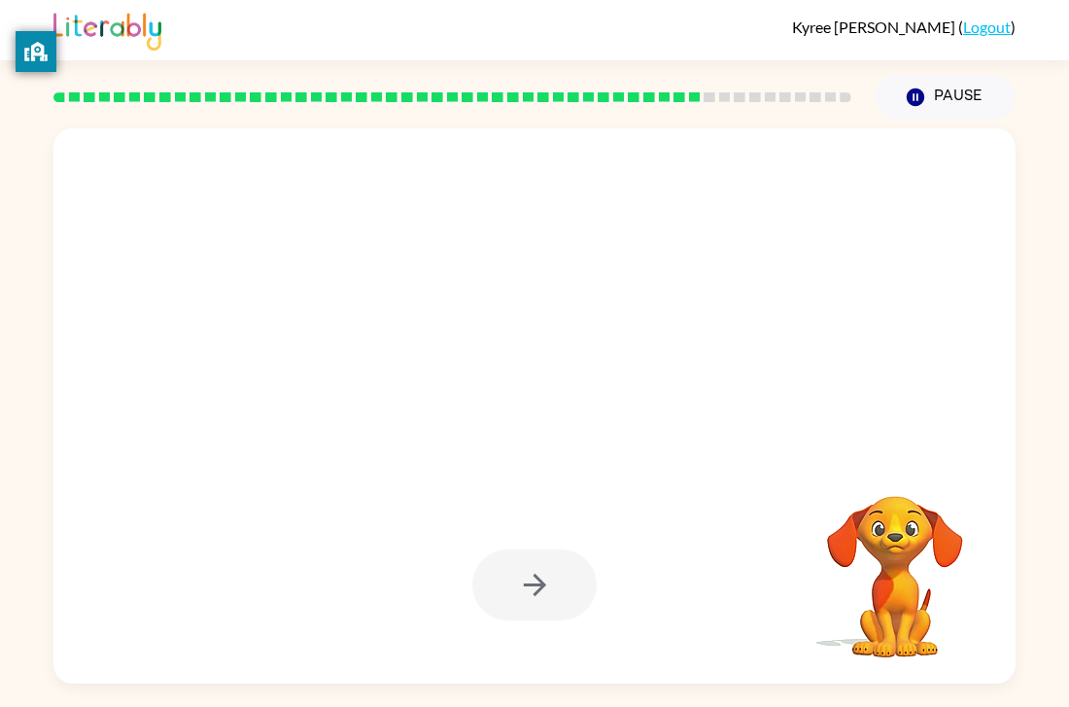
click at [536, 575] on div at bounding box center [534, 584] width 124 height 71
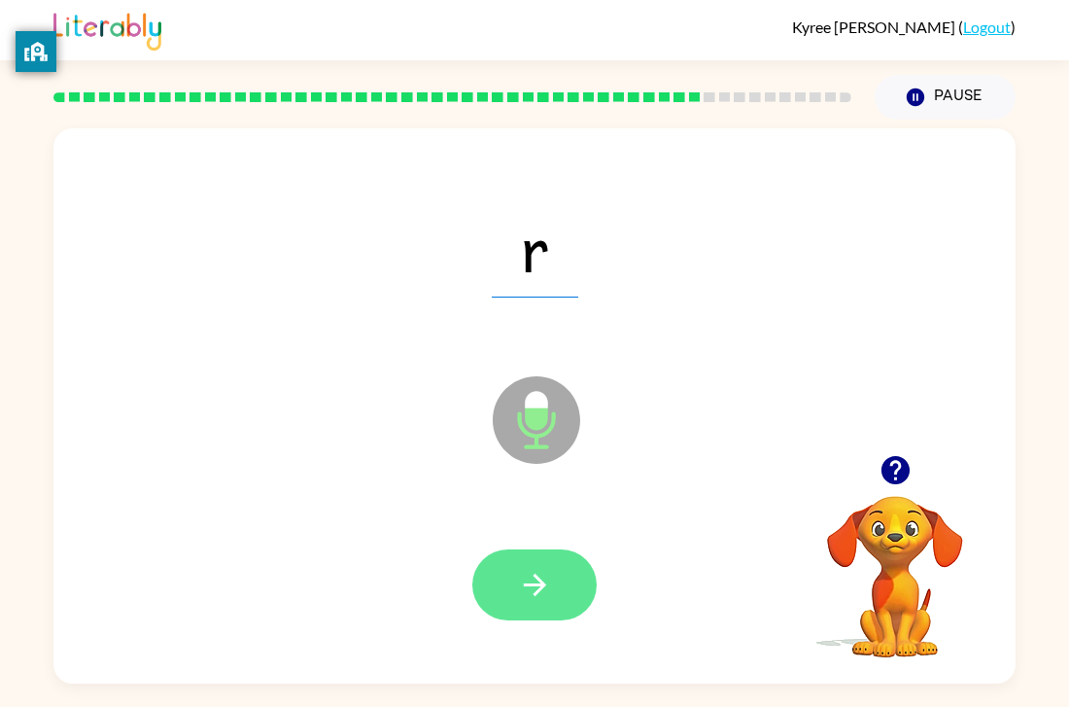
click at [537, 575] on icon "button" at bounding box center [535, 585] width 34 height 34
click at [537, 575] on div at bounding box center [534, 584] width 124 height 71
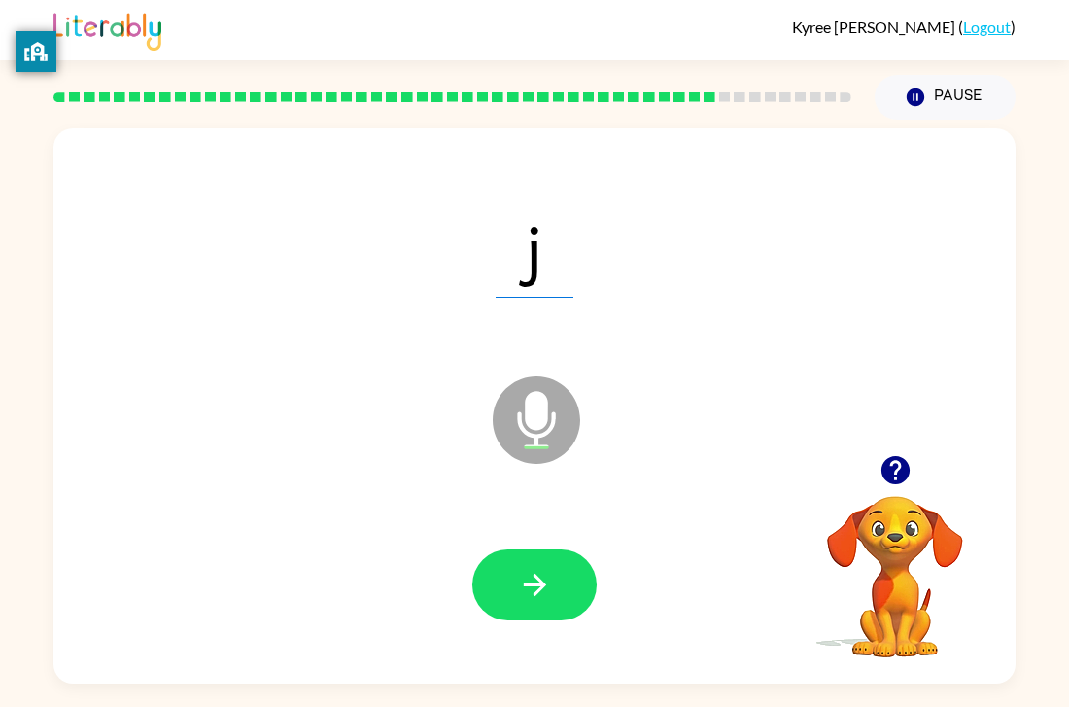
click at [537, 575] on icon "button" at bounding box center [535, 585] width 34 height 34
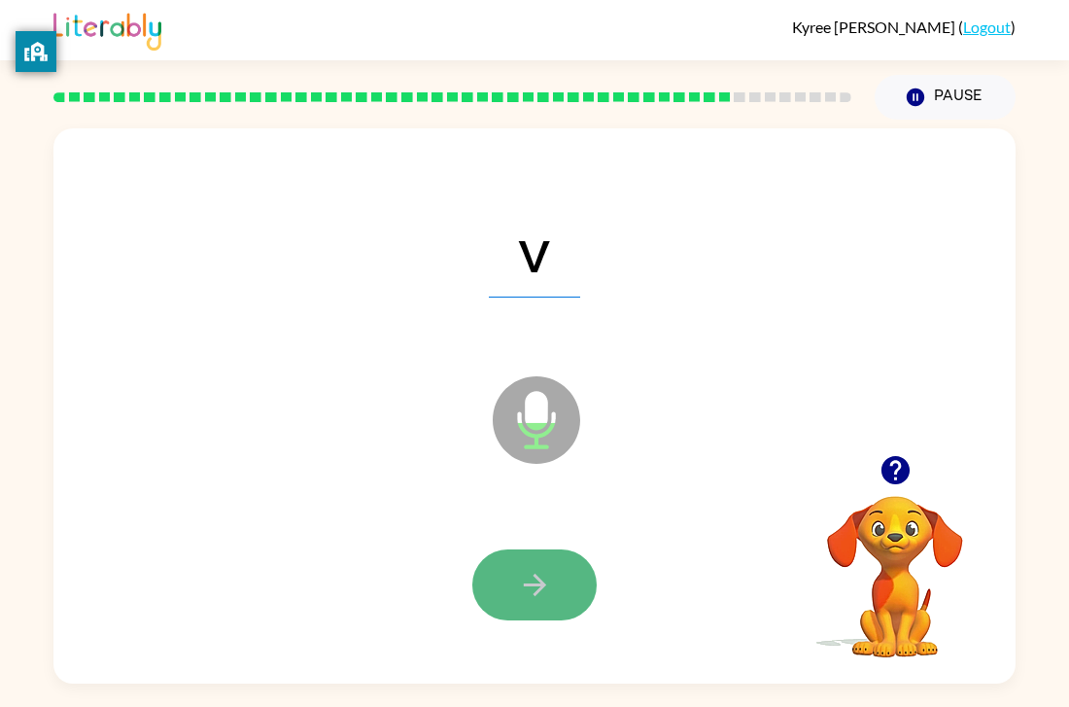
click at [537, 572] on icon "button" at bounding box center [535, 585] width 34 height 34
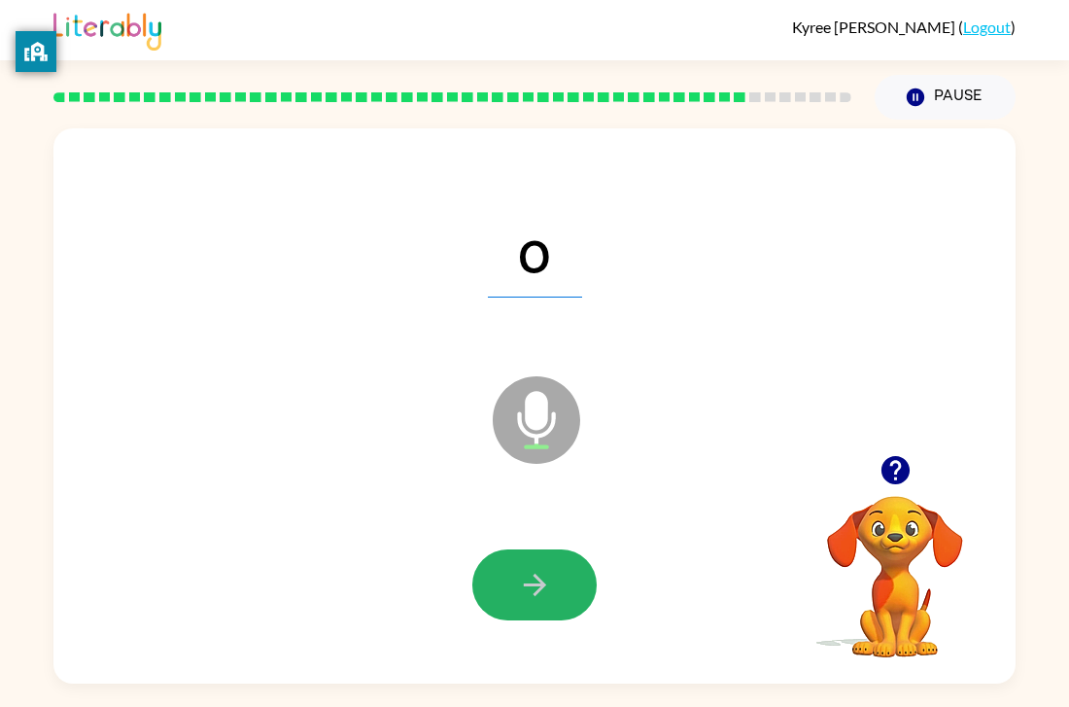
click at [537, 572] on icon "button" at bounding box center [535, 585] width 34 height 34
click at [536, 570] on icon "button" at bounding box center [535, 585] width 34 height 34
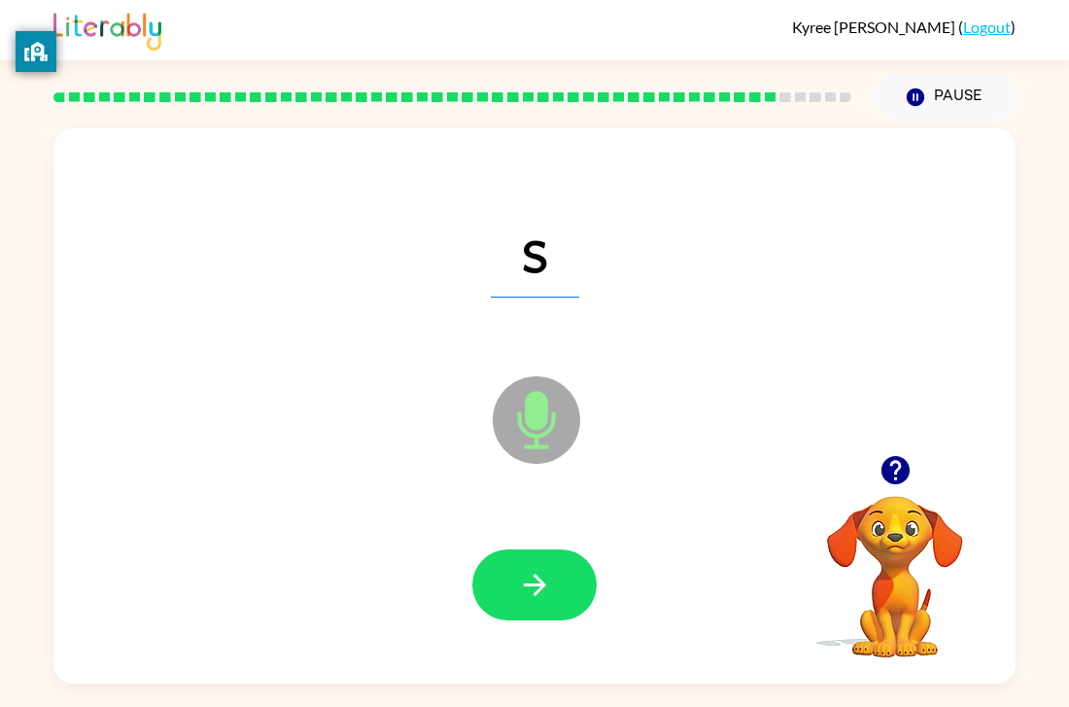
click at [453, 601] on div at bounding box center [534, 584] width 923 height 159
click at [492, 583] on button "button" at bounding box center [534, 584] width 124 height 71
click at [492, 583] on div at bounding box center [534, 584] width 124 height 71
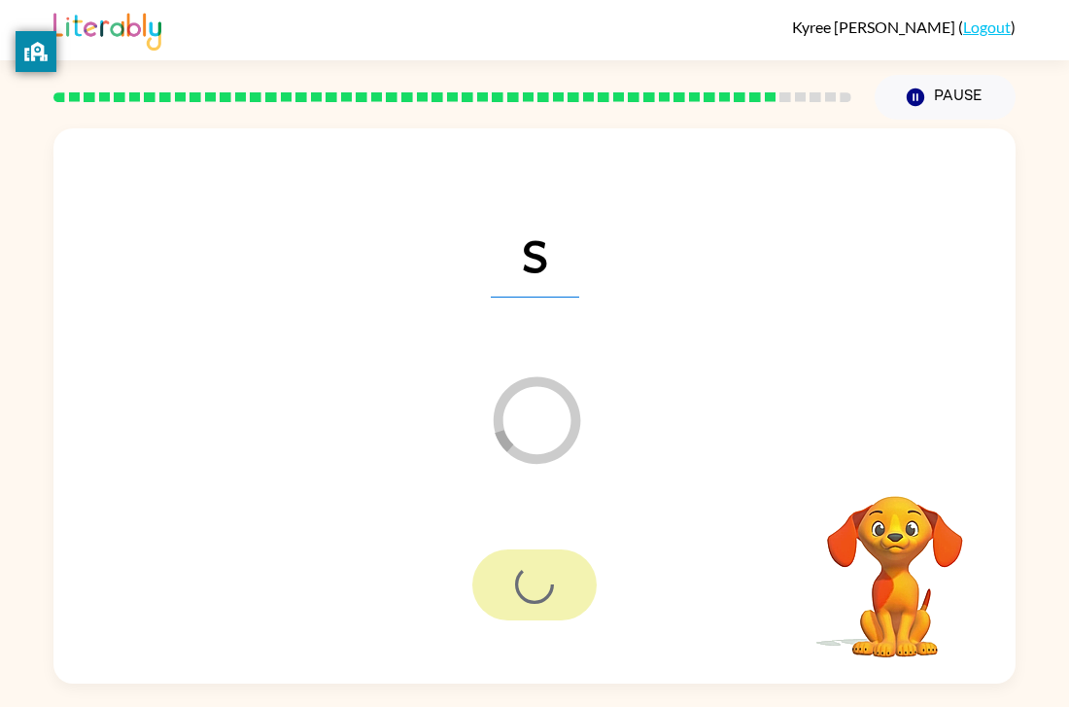
click at [492, 583] on div at bounding box center [534, 584] width 124 height 71
click at [492, 582] on div at bounding box center [534, 584] width 124 height 71
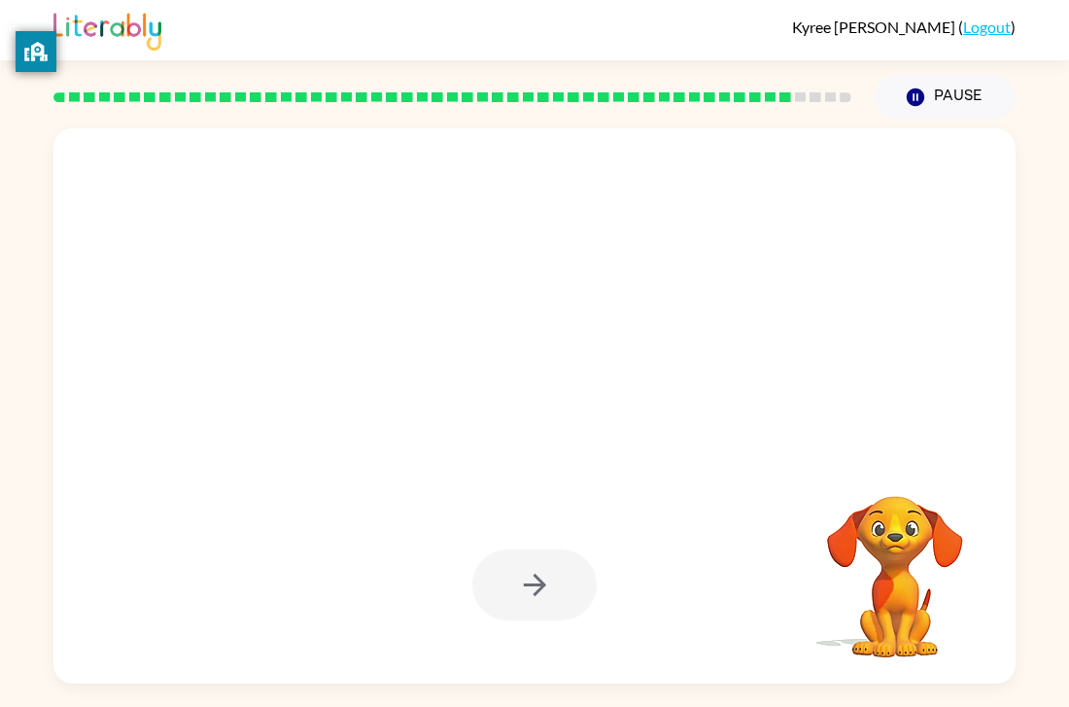
click at [492, 582] on div at bounding box center [534, 584] width 124 height 71
click at [494, 585] on div at bounding box center [534, 584] width 124 height 71
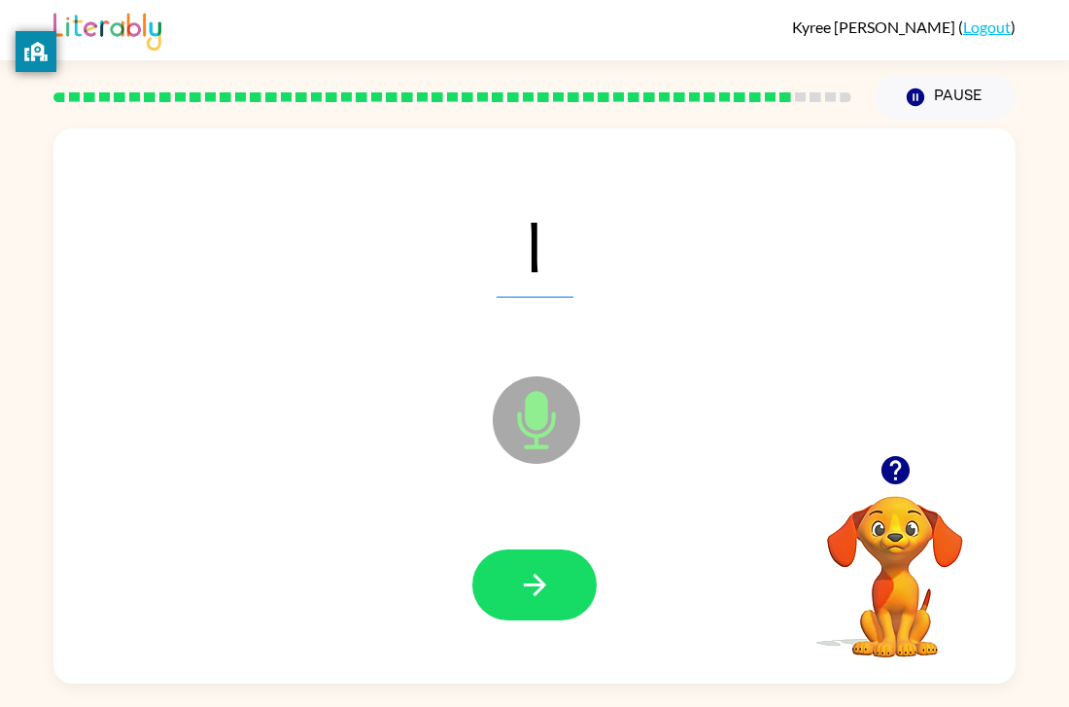
click at [494, 585] on div at bounding box center [534, 584] width 124 height 71
click at [494, 585] on button "button" at bounding box center [534, 584] width 124 height 71
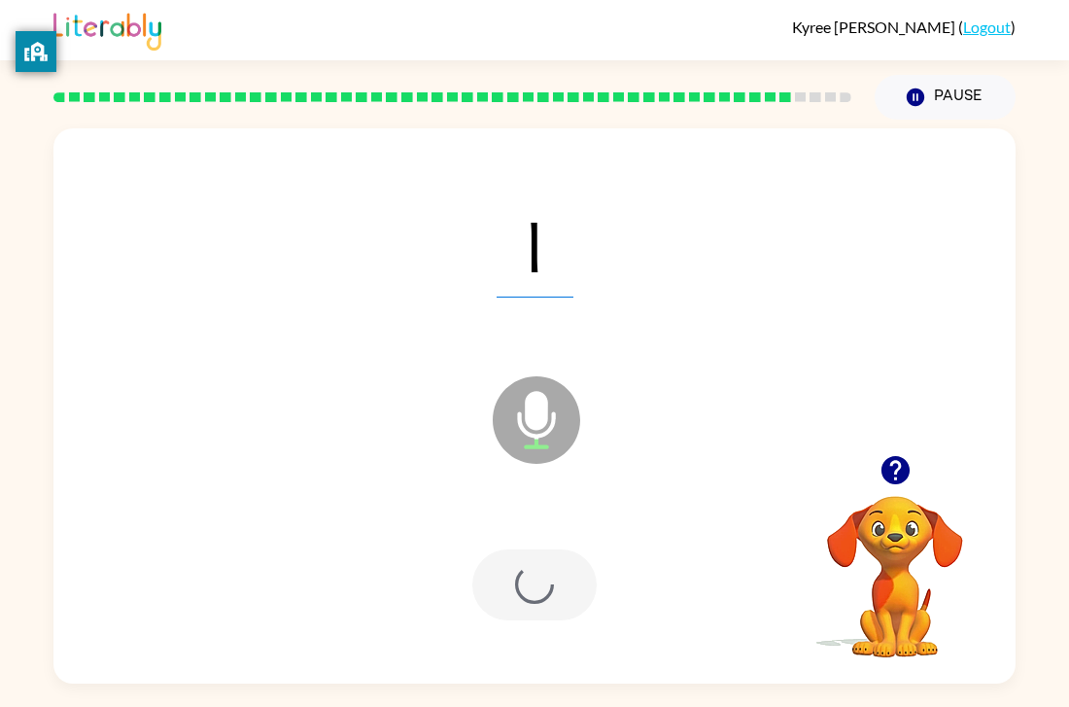
click at [494, 585] on div at bounding box center [534, 584] width 124 height 71
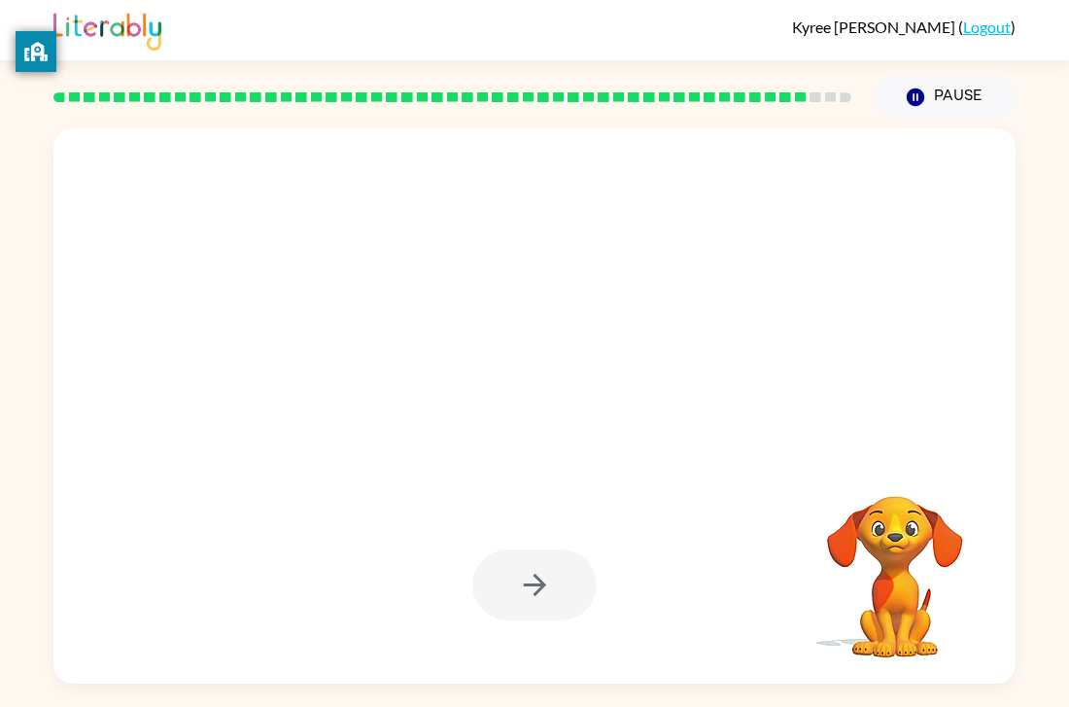
click at [494, 585] on div at bounding box center [534, 584] width 124 height 71
click at [498, 584] on button "button" at bounding box center [534, 584] width 124 height 71
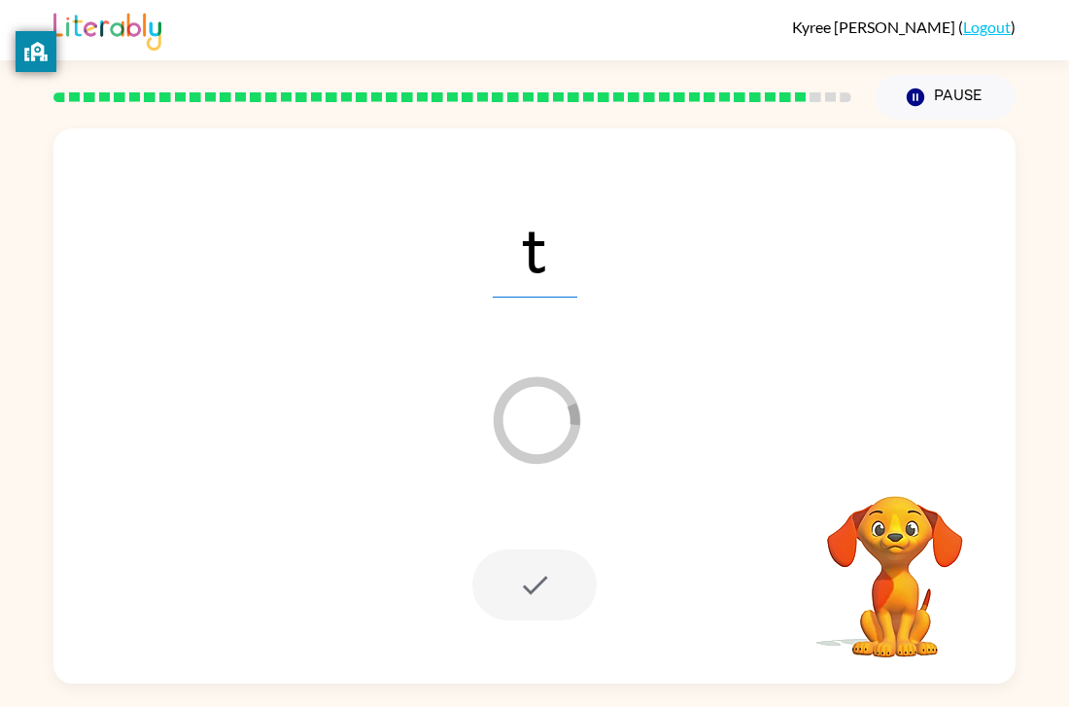
click at [500, 587] on div at bounding box center [534, 584] width 124 height 71
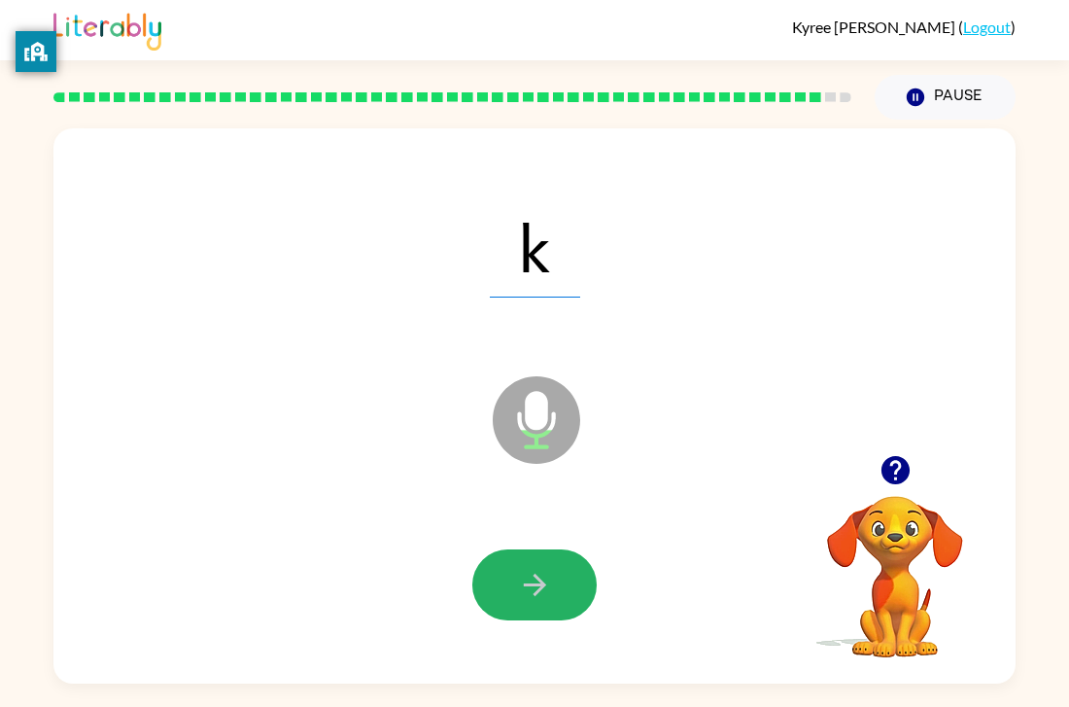
click at [500, 587] on button "button" at bounding box center [534, 584] width 124 height 71
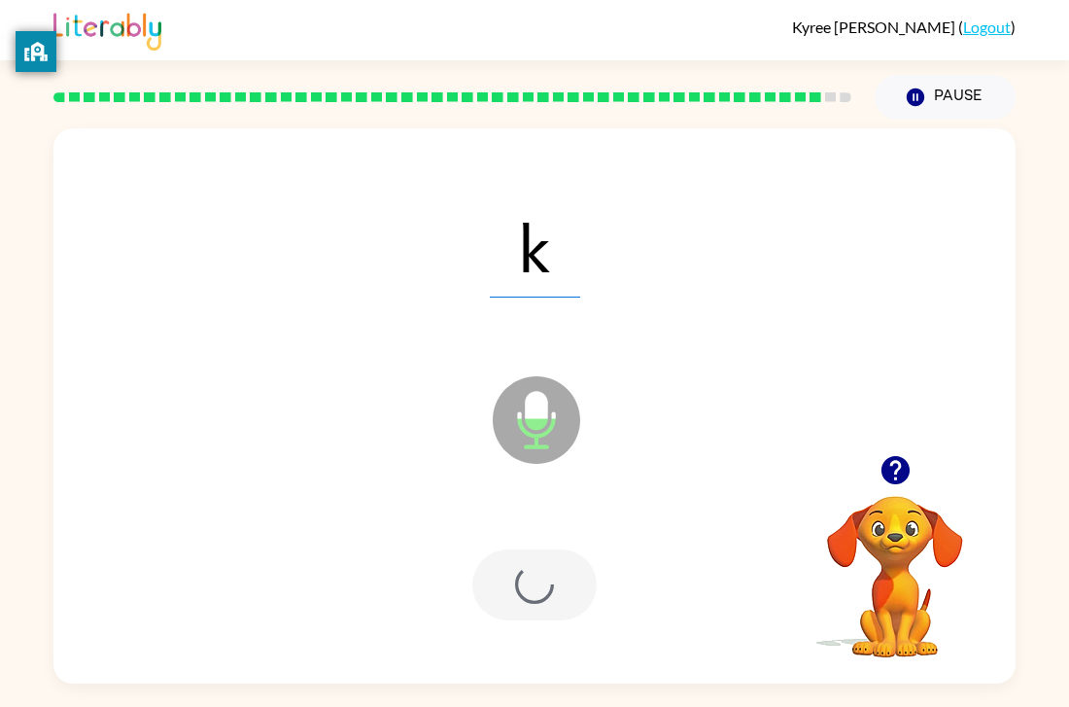
click at [500, 587] on div at bounding box center [534, 584] width 124 height 71
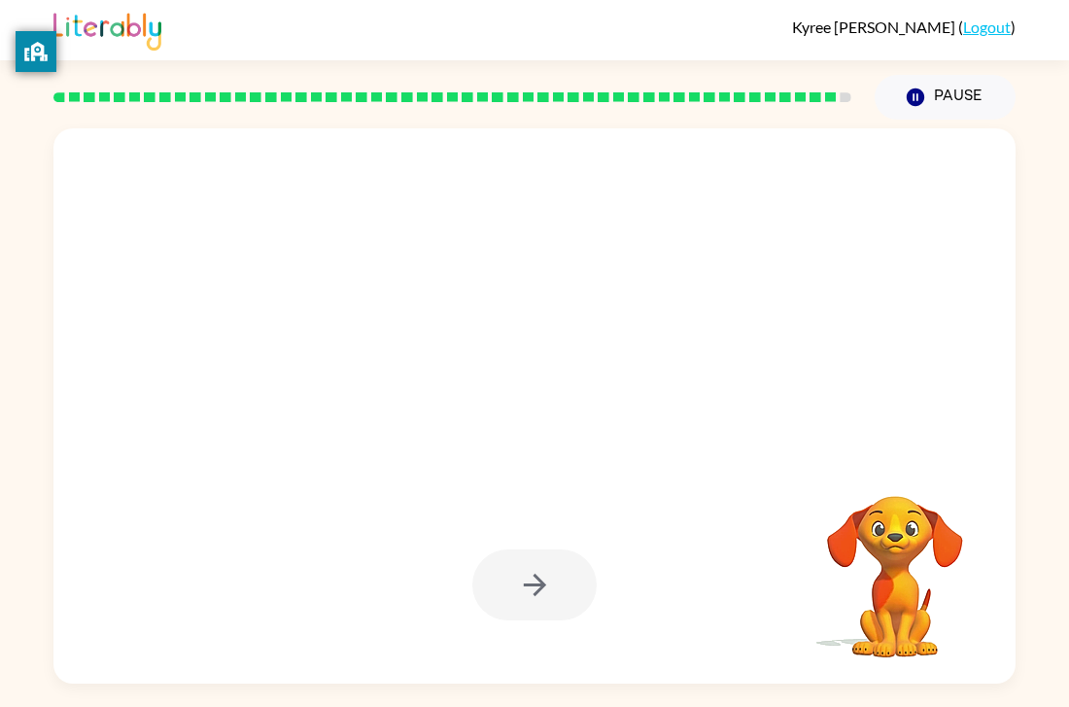
click at [500, 587] on div at bounding box center [534, 584] width 124 height 71
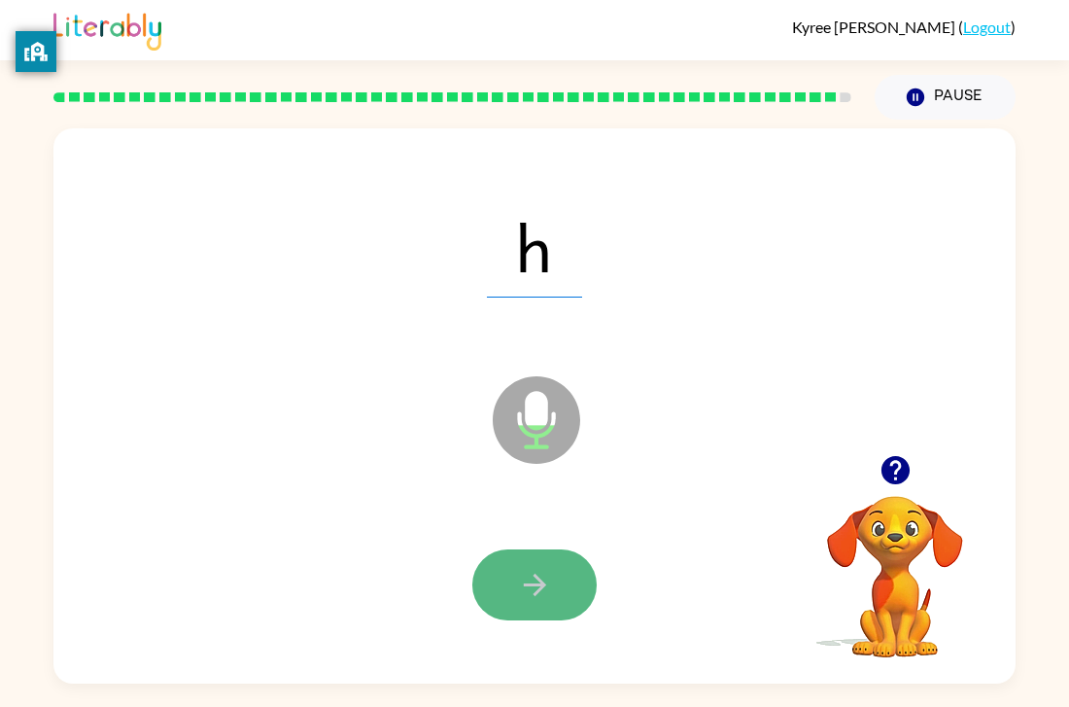
click at [500, 588] on button "button" at bounding box center [534, 584] width 124 height 71
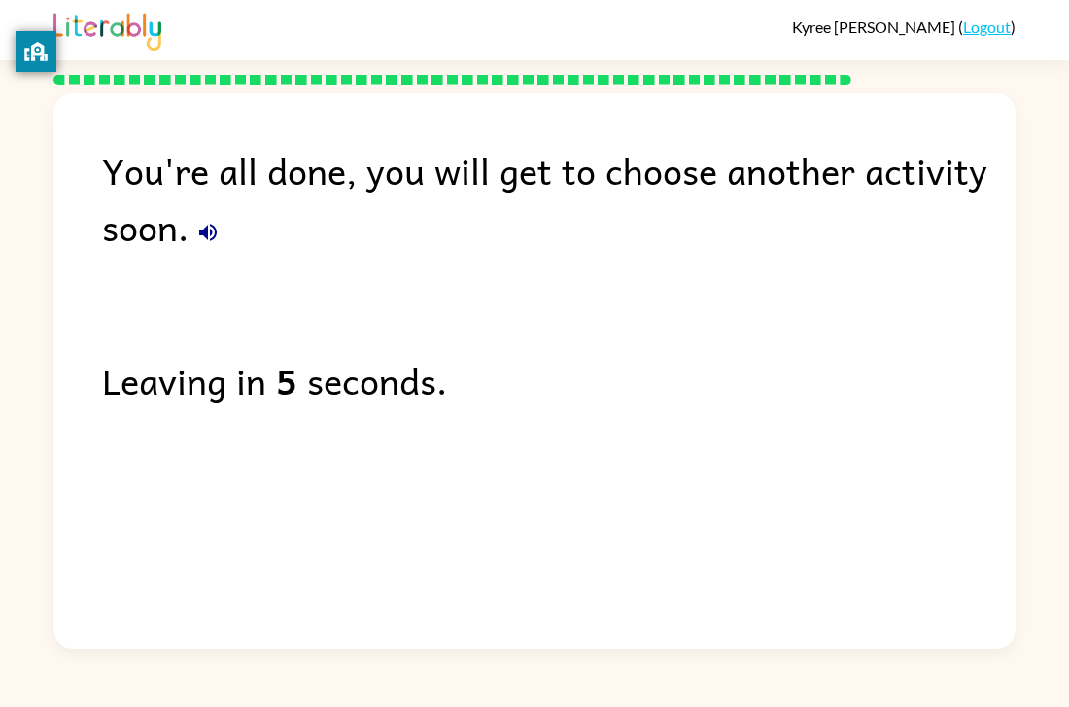
click at [528, 585] on div "You're all done, you will get to choose another activity soon. Leaving in 5 sec…" at bounding box center [534, 365] width 962 height 545
